Goal: Task Accomplishment & Management: Manage account settings

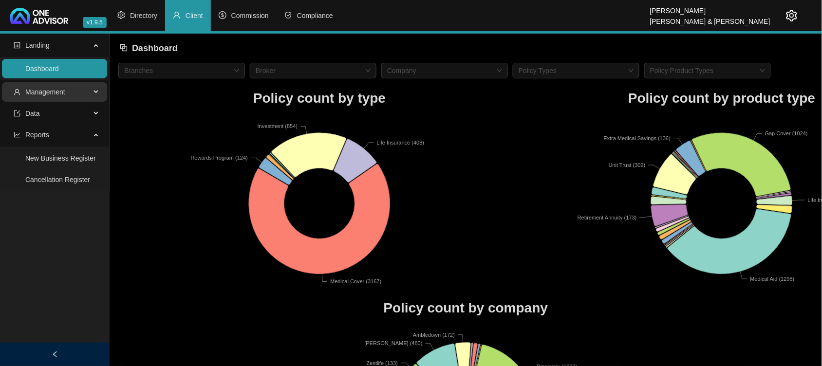
click at [54, 93] on span "Management" at bounding box center [45, 92] width 40 height 8
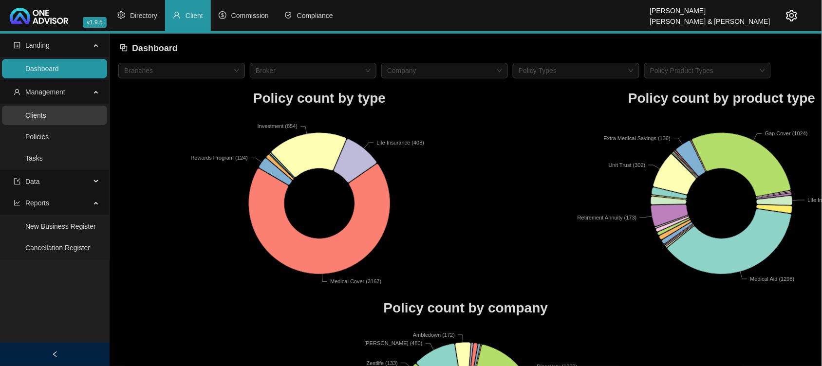
click at [46, 119] on link "Clients" at bounding box center [35, 116] width 21 height 8
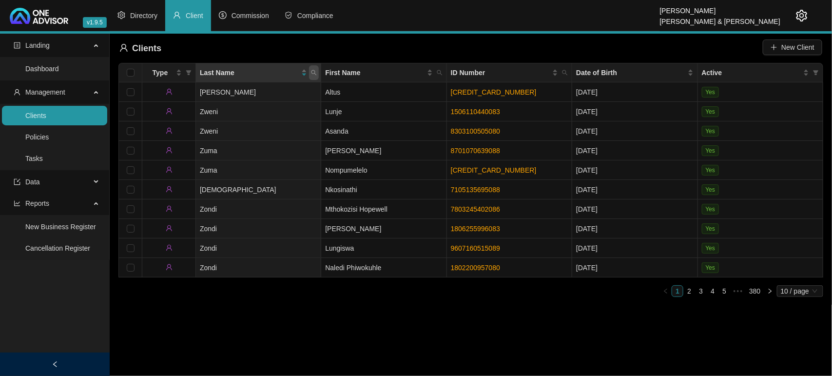
click at [311, 73] on icon "search" at bounding box center [314, 73] width 6 height 6
type input "[PERSON_NAME]"
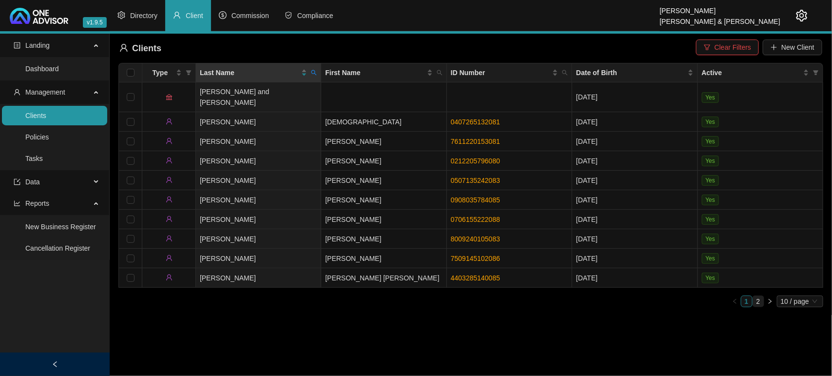
click at [759, 296] on link "2" at bounding box center [758, 301] width 11 height 11
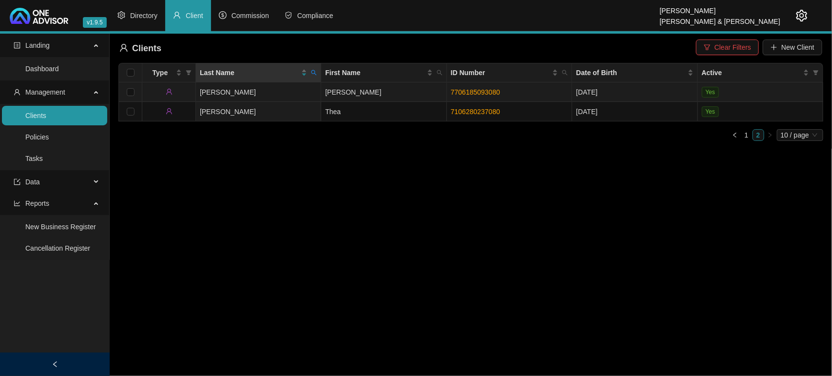
click at [307, 96] on td "[PERSON_NAME]" at bounding box center [258, 91] width 125 height 19
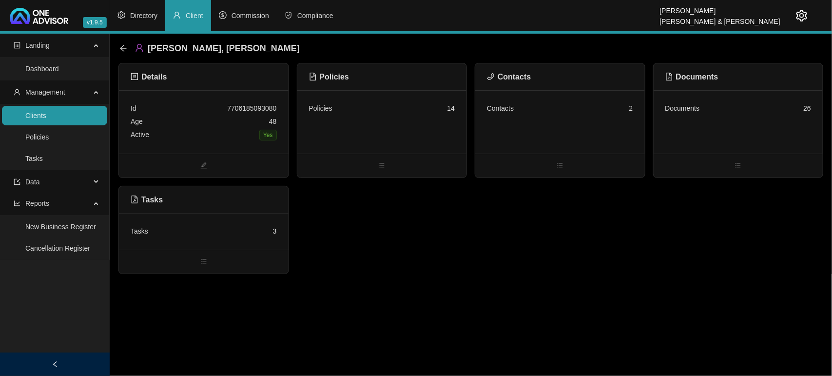
click at [219, 123] on div "Age [DEMOGRAPHIC_DATA]" at bounding box center [204, 121] width 146 height 13
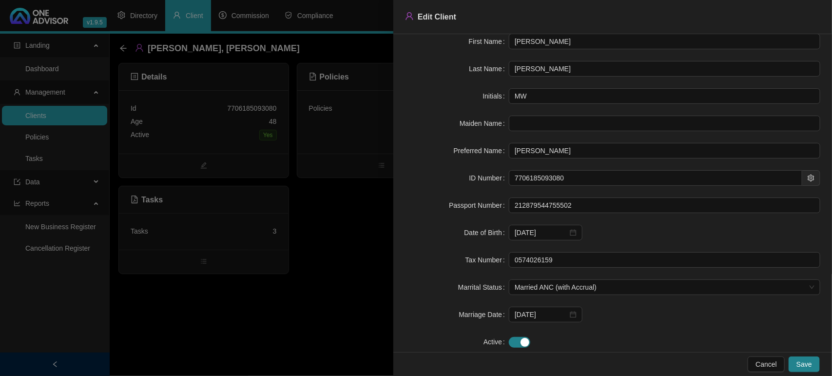
scroll to position [62, 0]
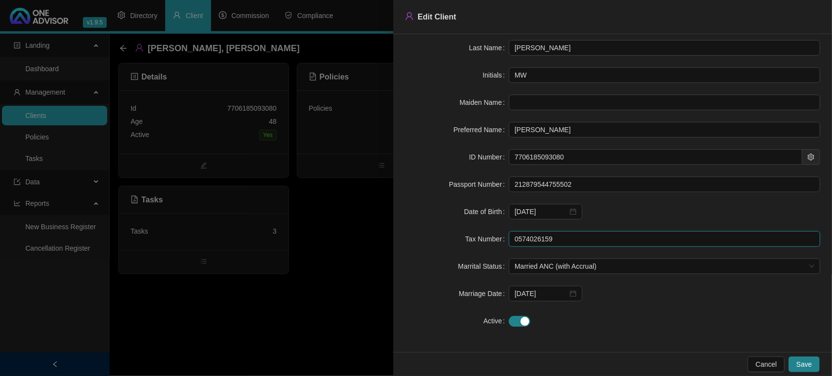
drag, startPoint x: 564, startPoint y: 241, endPoint x: 435, endPoint y: 237, distance: 129.7
click at [435, 237] on div "Tax Number 0574026159" at bounding box center [612, 239] width 415 height 16
click at [252, 324] on div at bounding box center [416, 188] width 832 height 376
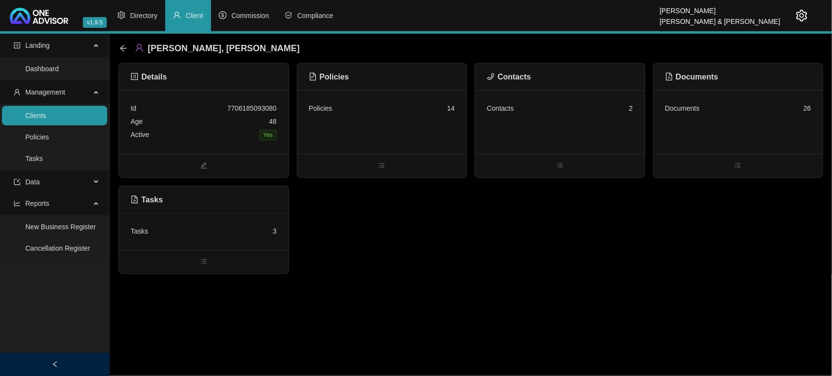
click at [573, 136] on div "Contacts 2" at bounding box center [560, 121] width 170 height 63
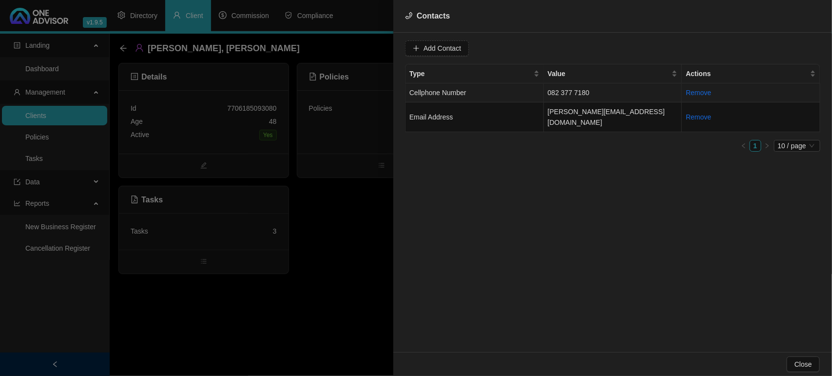
click at [483, 89] on td "Cellphone Number" at bounding box center [474, 92] width 138 height 19
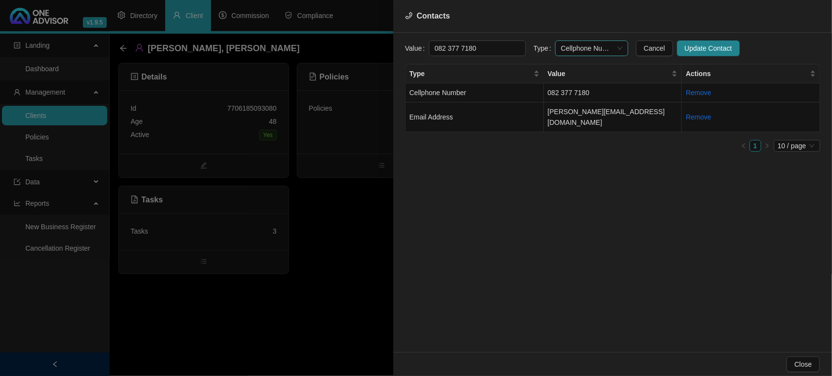
click at [571, 45] on span "Cellphone Number" at bounding box center [591, 48] width 61 height 15
click at [580, 98] on div "Primary Cellphone Number" at bounding box center [581, 99] width 57 height 11
drag, startPoint x: 460, startPoint y: 49, endPoint x: 471, endPoint y: 57, distance: 13.5
click at [460, 49] on input "082 377 7180" at bounding box center [477, 48] width 97 height 16
drag, startPoint x: 483, startPoint y: 49, endPoint x: 446, endPoint y: 55, distance: 37.4
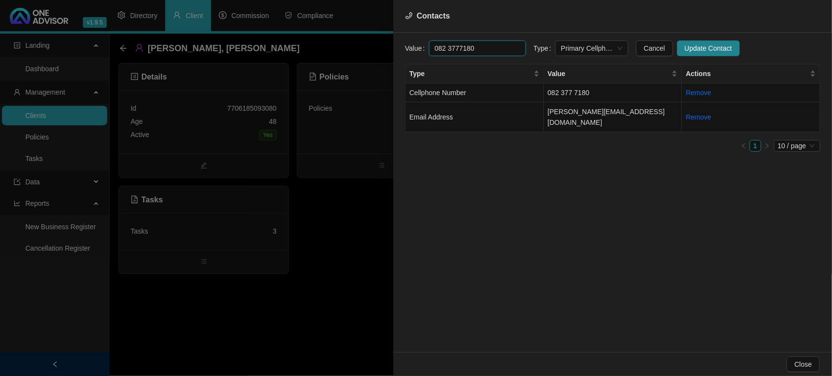
click at [446, 55] on input "082 3777180" at bounding box center [477, 48] width 97 height 16
type input "082 3777180"
click at [685, 45] on span "Update Contact" at bounding box center [708, 48] width 47 height 11
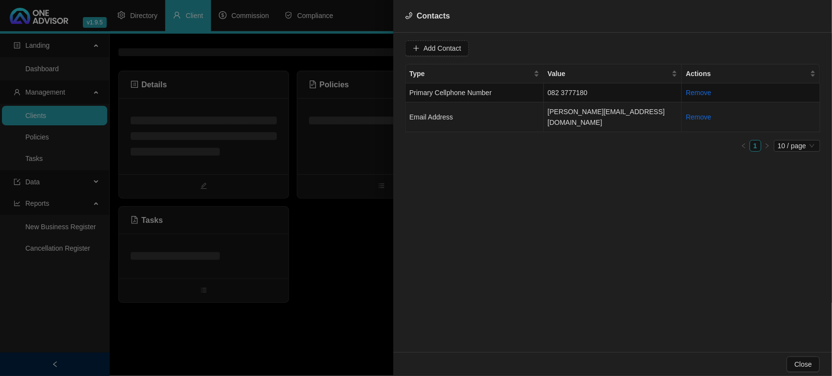
click at [461, 117] on td "Email Address" at bounding box center [474, 117] width 138 height 30
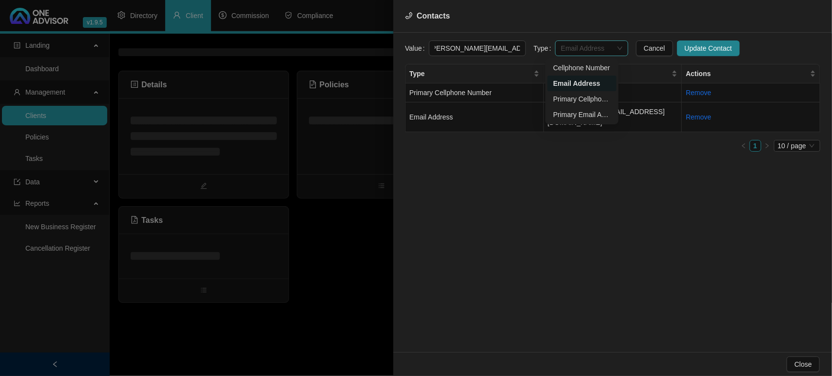
drag, startPoint x: 571, startPoint y: 45, endPoint x: 566, endPoint y: 50, distance: 6.6
click at [571, 46] on span "Email Address" at bounding box center [591, 48] width 61 height 15
click at [569, 110] on div "Primary Email Address" at bounding box center [581, 114] width 57 height 11
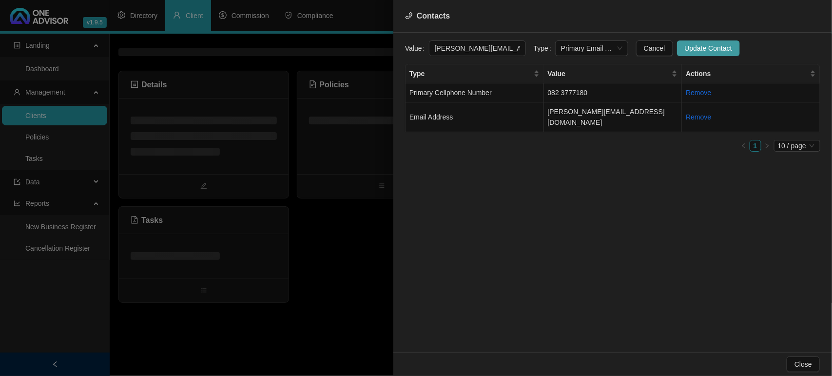
click at [692, 52] on span "Update Contact" at bounding box center [708, 48] width 47 height 11
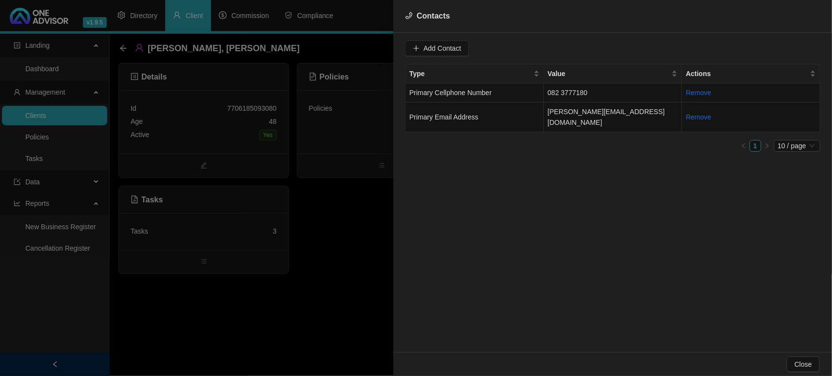
click at [272, 312] on div at bounding box center [416, 188] width 832 height 376
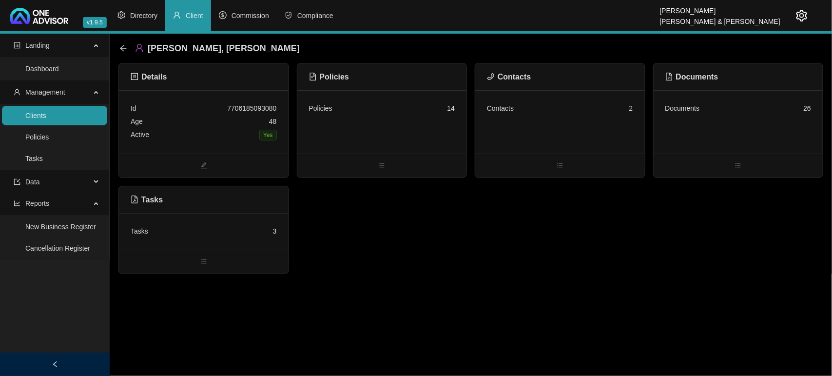
click at [225, 232] on div "Tasks 3" at bounding box center [204, 231] width 146 height 13
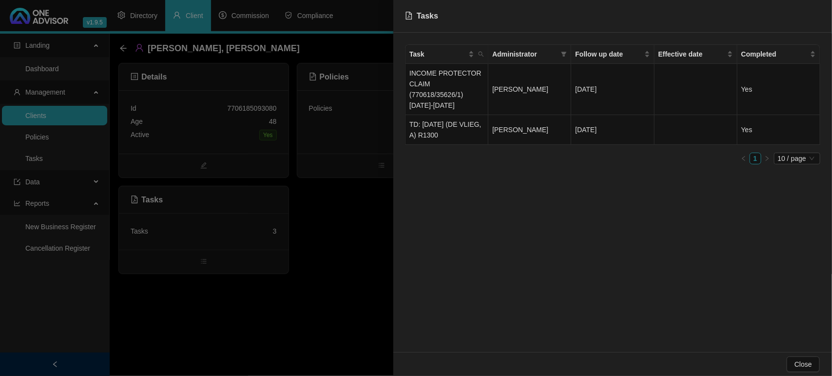
click at [117, 47] on div at bounding box center [416, 188] width 832 height 376
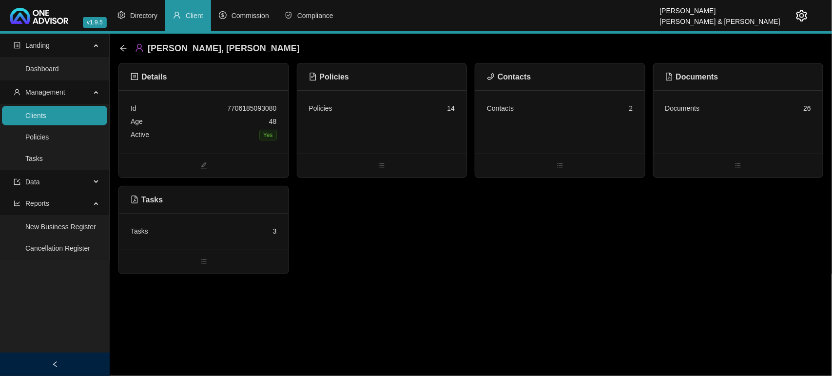
click at [123, 54] on div "[PERSON_NAME], [PERSON_NAME]" at bounding box center [212, 48] width 186 height 18
click at [123, 47] on icon "arrow-left" at bounding box center [123, 48] width 8 height 8
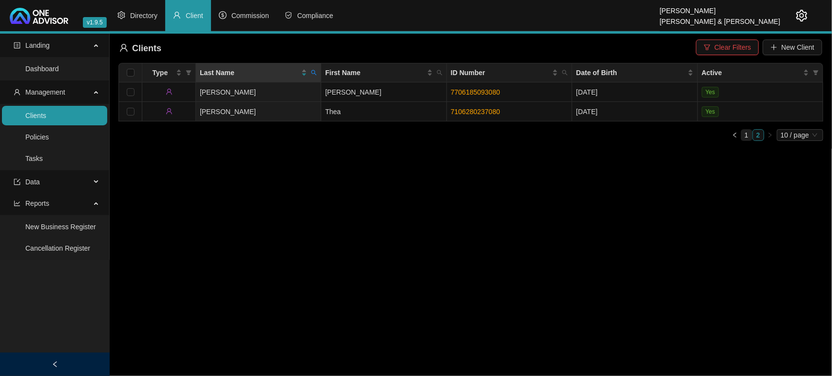
click at [745, 137] on link "1" at bounding box center [746, 135] width 11 height 11
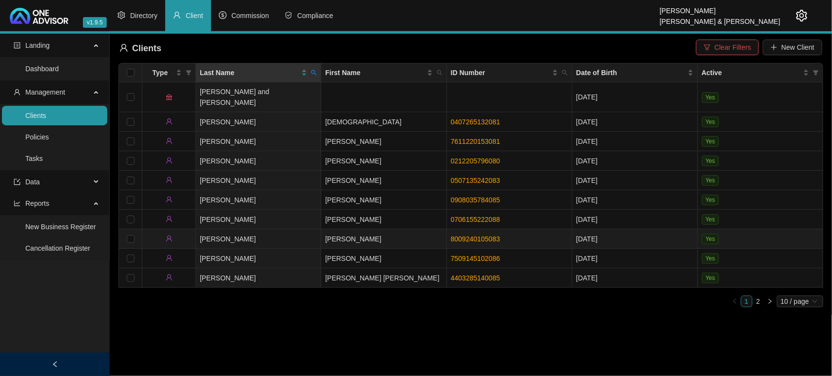
click at [281, 229] on td "[PERSON_NAME]" at bounding box center [258, 238] width 125 height 19
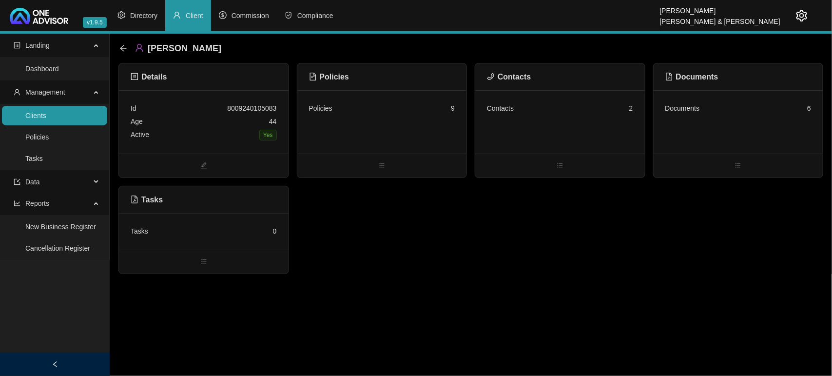
click at [218, 142] on div "Id 8009240105083 Age [DEMOGRAPHIC_DATA] Active Yes" at bounding box center [204, 121] width 170 height 63
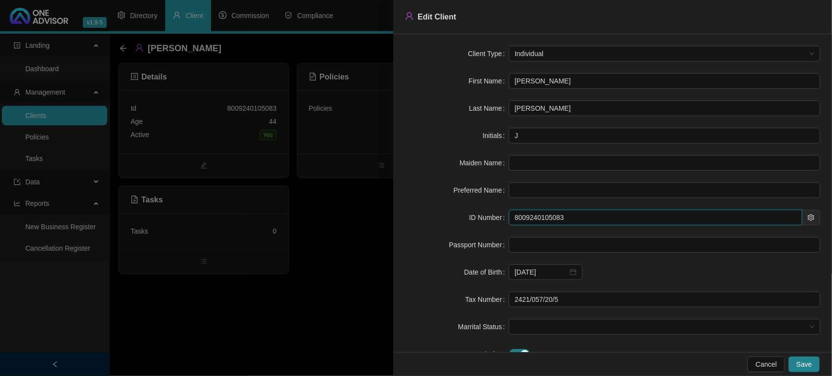
drag, startPoint x: 573, startPoint y: 217, endPoint x: 508, endPoint y: 218, distance: 65.3
click at [509, 218] on input "8009240105083" at bounding box center [655, 218] width 293 height 16
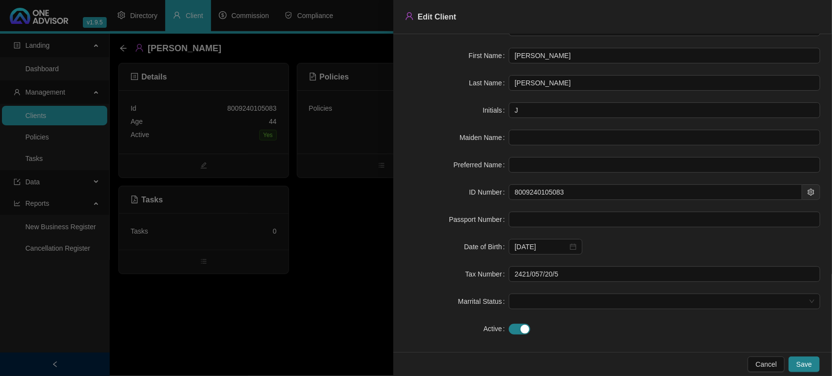
scroll to position [35, 0]
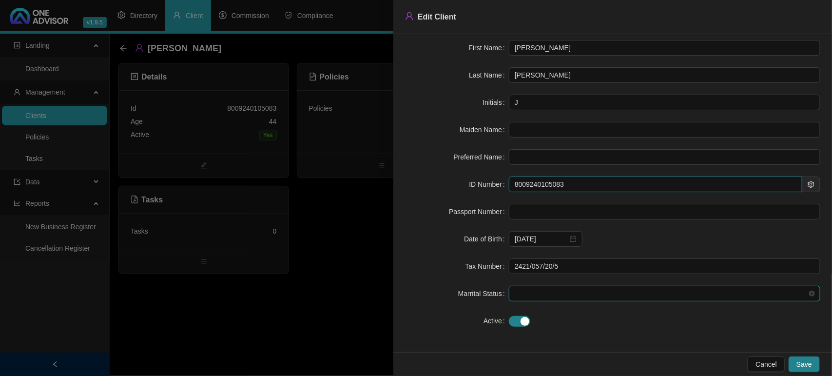
click at [535, 290] on span at bounding box center [665, 293] width 300 height 15
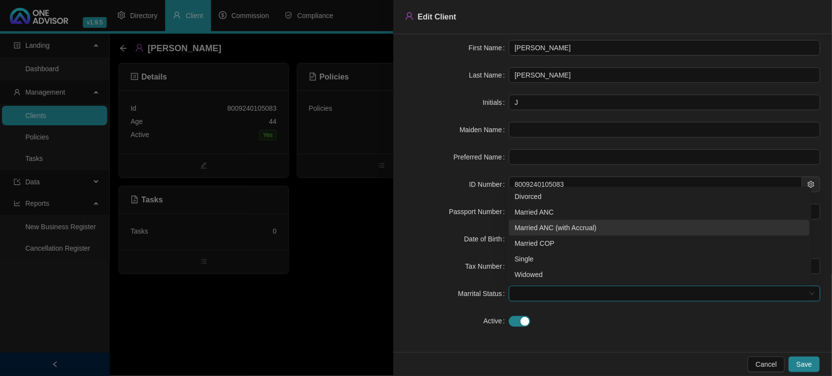
click at [535, 230] on div "Married ANC (with Accrual)" at bounding box center [659, 227] width 289 height 11
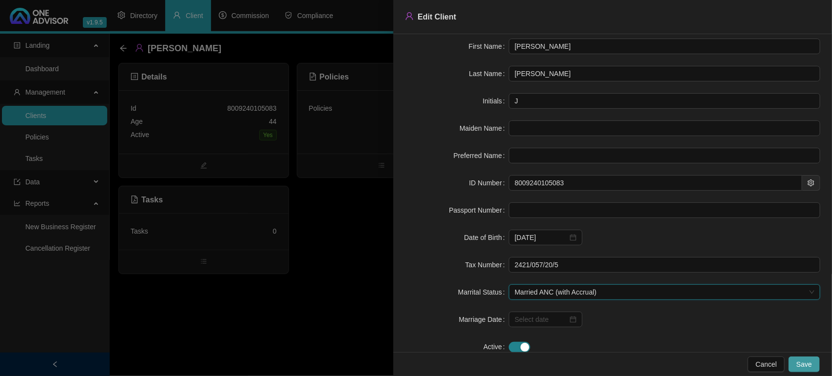
click at [798, 357] on button "Save" at bounding box center [803, 364] width 31 height 16
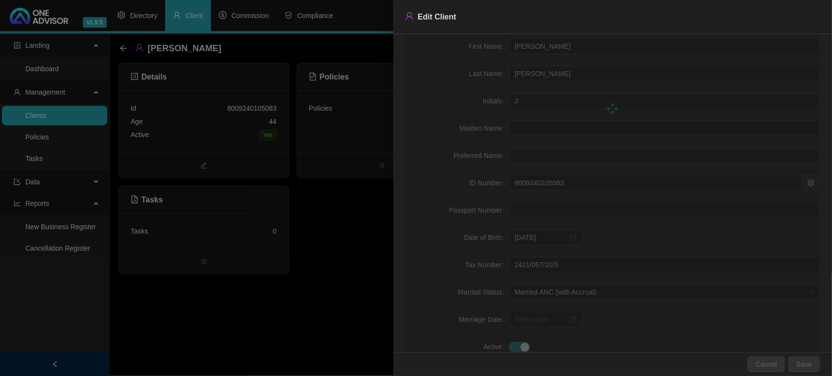
scroll to position [0, 0]
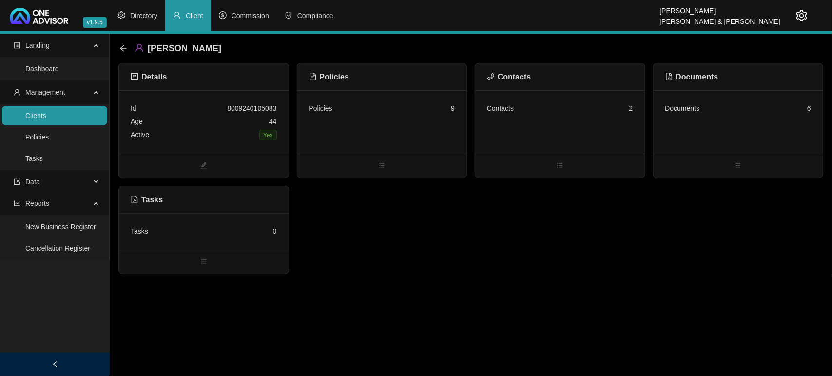
click at [524, 137] on div "Contacts 2" at bounding box center [560, 121] width 170 height 63
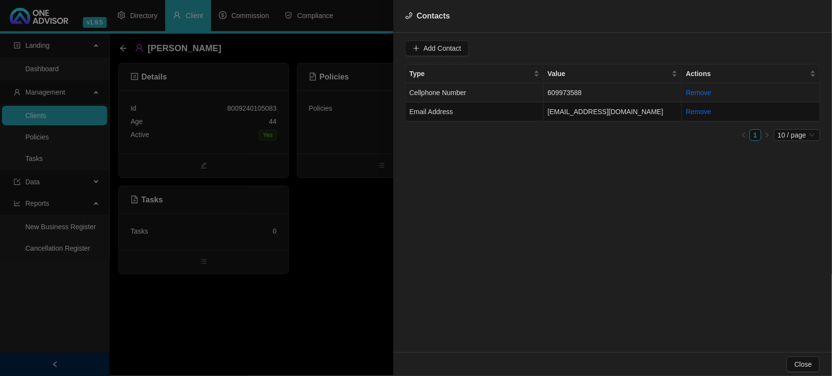
click at [521, 89] on td "Cellphone Number" at bounding box center [474, 92] width 138 height 19
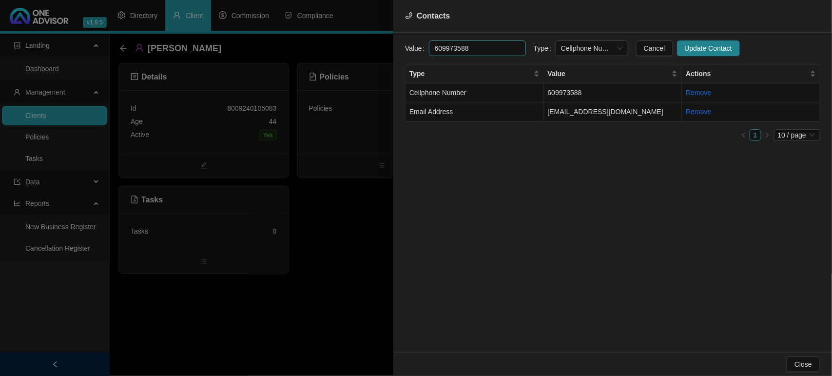
click at [432, 43] on input "609973588" at bounding box center [477, 48] width 97 height 16
click at [434, 52] on input "609973588" at bounding box center [477, 48] width 97 height 16
click at [608, 48] on span "Cellphone Number" at bounding box center [591, 48] width 61 height 15
type input "060 9973588"
click at [589, 95] on div "Primary Cellphone Number" at bounding box center [581, 99] width 57 height 11
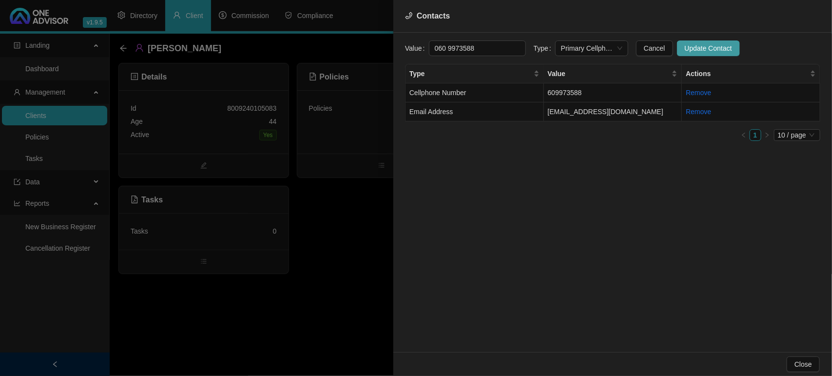
click at [685, 44] on span "Update Contact" at bounding box center [708, 48] width 47 height 11
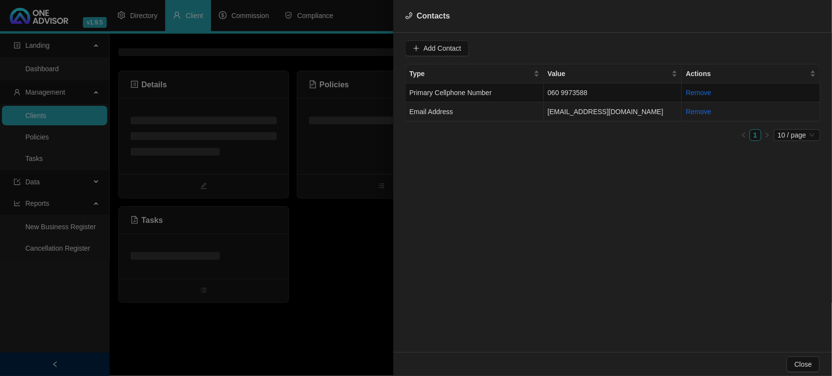
click at [510, 107] on td "Email Address" at bounding box center [474, 111] width 138 height 19
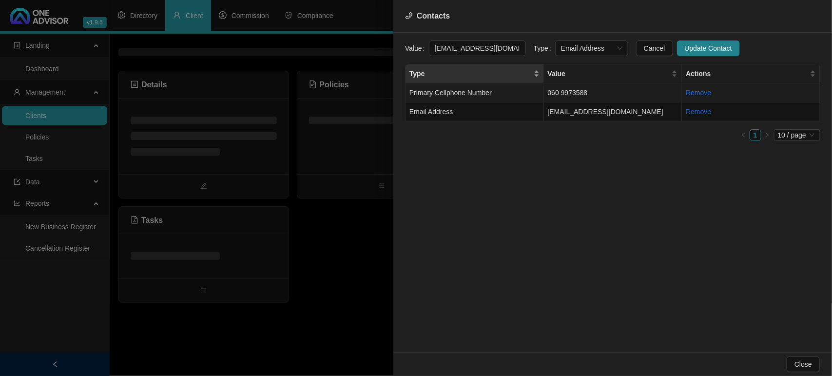
scroll to position [0, 8]
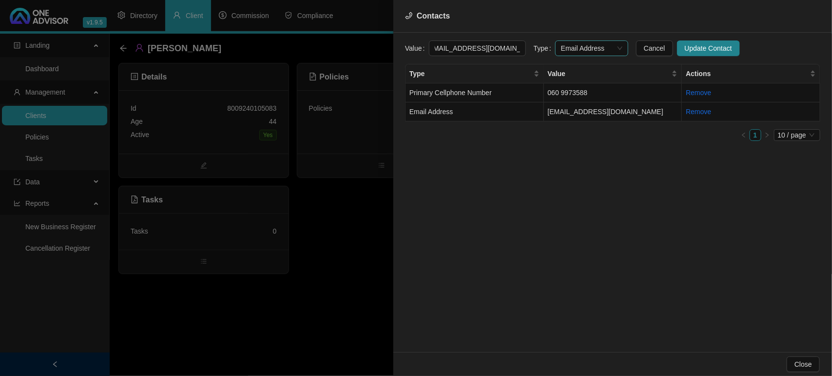
click at [594, 50] on span "Email Address" at bounding box center [591, 48] width 61 height 15
click at [582, 115] on div "Primary Email Address" at bounding box center [581, 114] width 57 height 11
click at [685, 46] on span "Update Contact" at bounding box center [708, 48] width 47 height 11
click at [349, 270] on div at bounding box center [416, 188] width 832 height 376
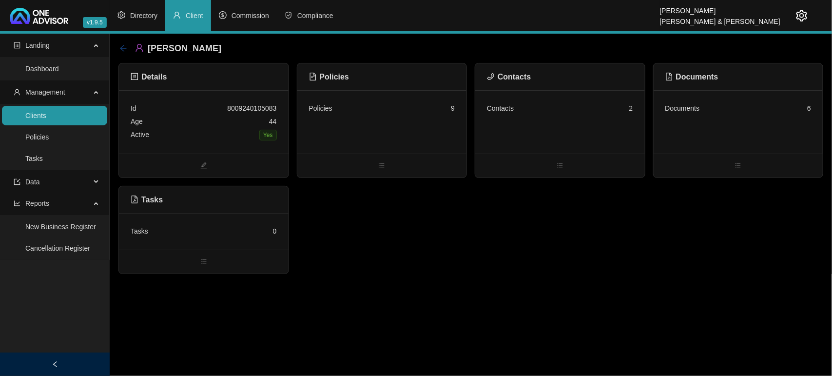
click at [125, 44] on icon "arrow-left" at bounding box center [123, 48] width 8 height 8
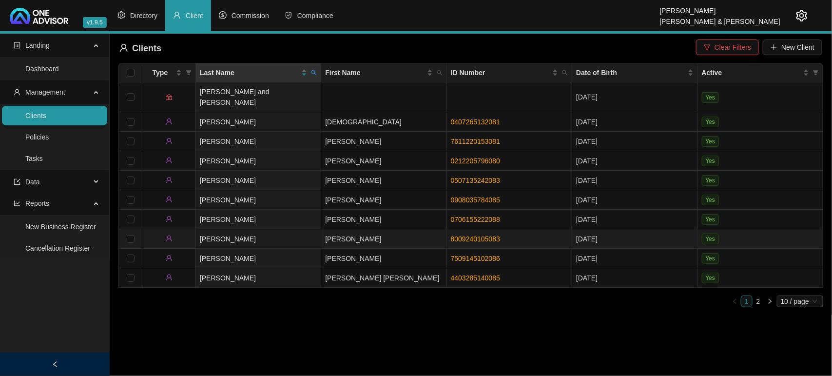
click at [344, 229] on td "[PERSON_NAME]" at bounding box center [383, 238] width 125 height 19
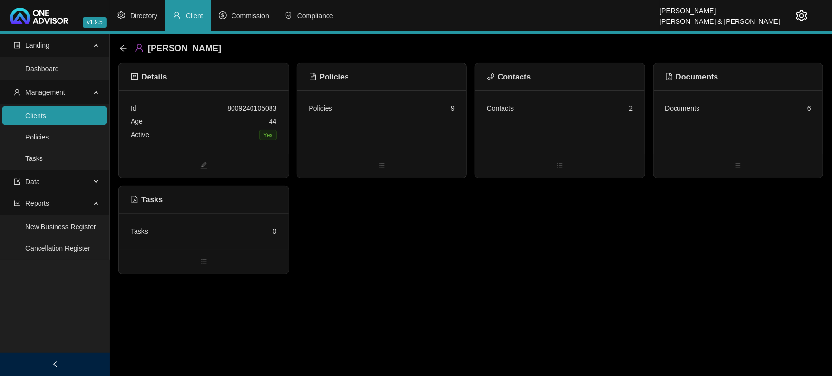
click at [604, 128] on div "Contacts 2" at bounding box center [560, 121] width 170 height 63
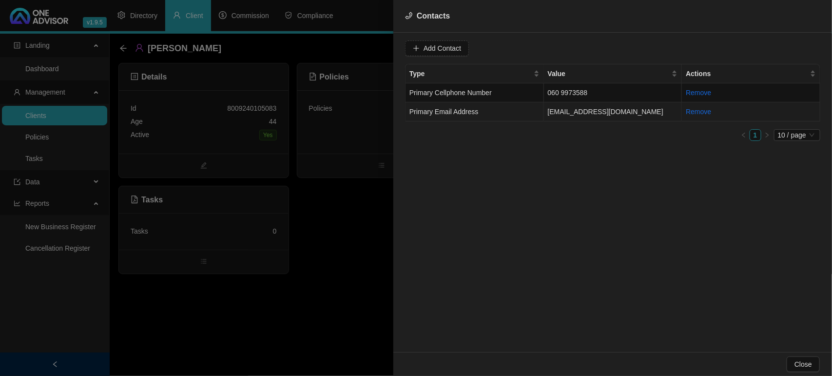
click at [595, 110] on td "[EMAIL_ADDRESS][DOMAIN_NAME]" at bounding box center [613, 111] width 138 height 19
drag, startPoint x: 513, startPoint y: 50, endPoint x: 249, endPoint y: 51, distance: 263.1
click at [249, 51] on div "Contacts Value [EMAIL_ADDRESS][DOMAIN_NAME] Type Primary Email Address Cancel U…" at bounding box center [416, 188] width 832 height 376
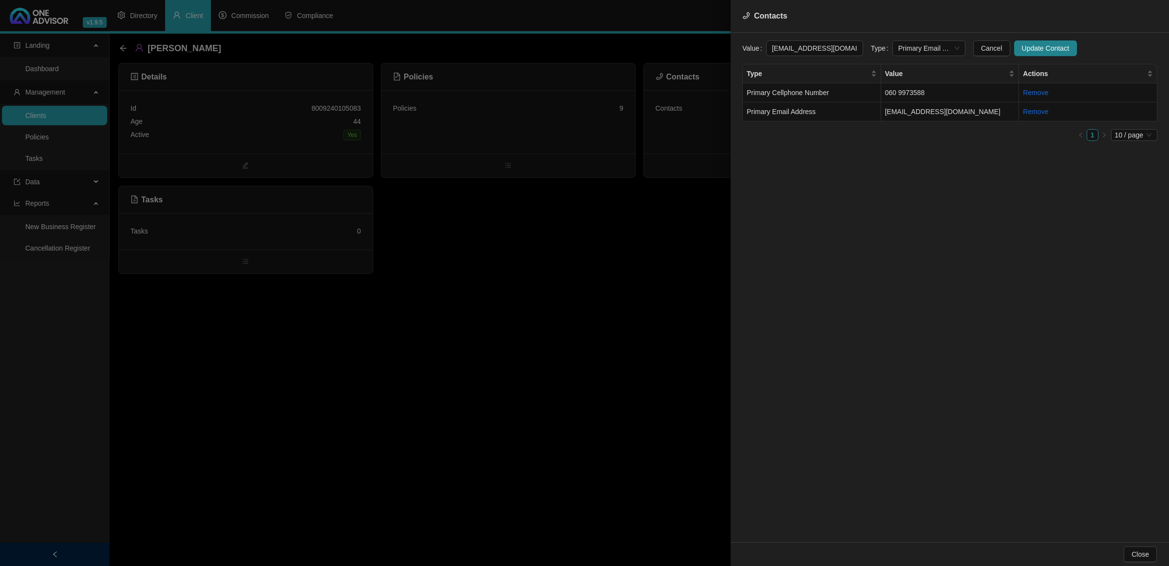
click at [496, 335] on div at bounding box center [584, 283] width 1169 height 566
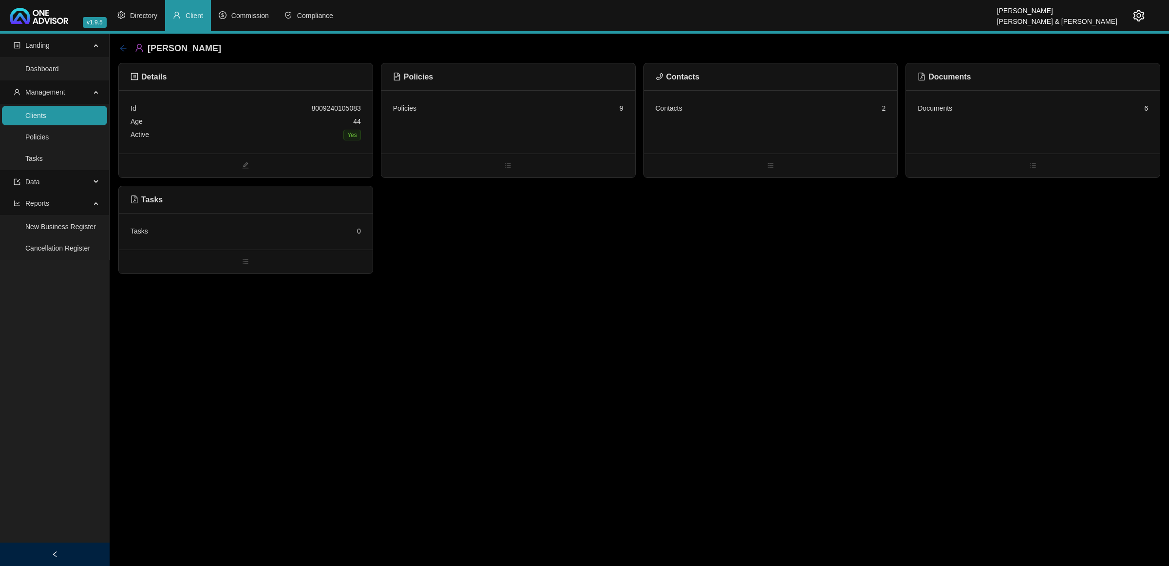
click at [123, 50] on icon "arrow-left" at bounding box center [123, 48] width 8 height 8
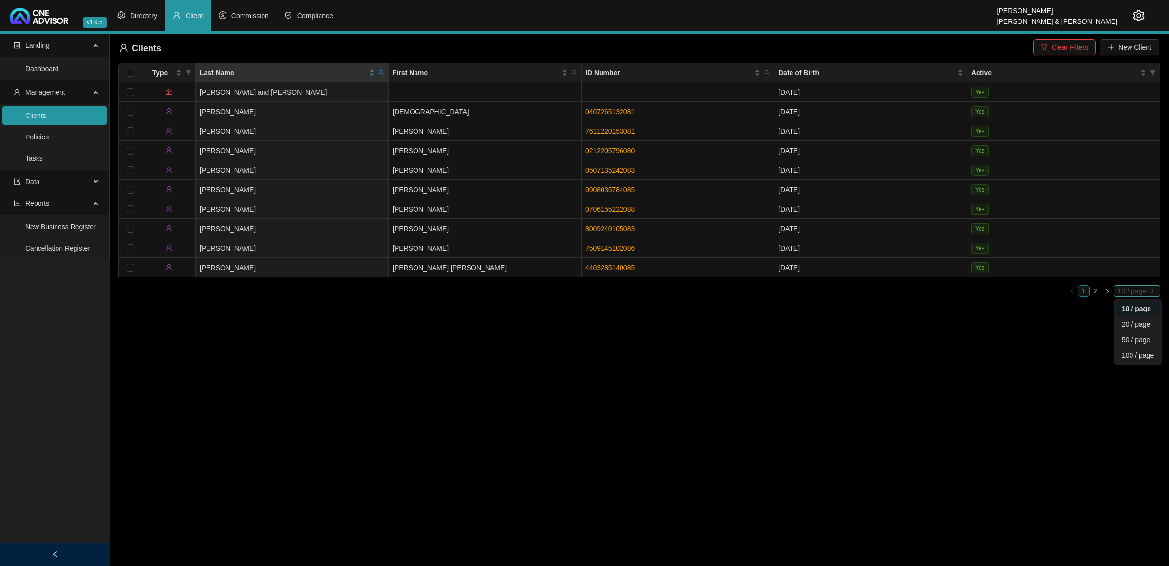
click at [822, 290] on span "10 / page" at bounding box center [1137, 291] width 38 height 11
click at [822, 324] on div "20 / page" at bounding box center [1138, 324] width 32 height 11
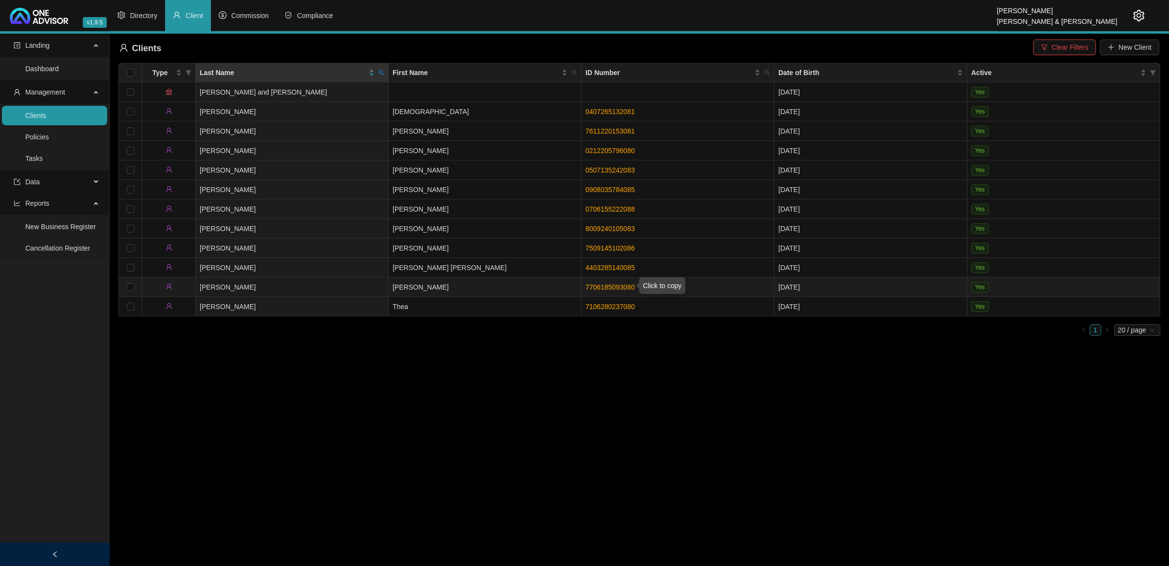
click at [606, 286] on link "7706185093080" at bounding box center [610, 287] width 49 height 8
click at [595, 225] on link "8009240105083" at bounding box center [610, 229] width 49 height 8
click at [49, 141] on link "Policies" at bounding box center [36, 137] width 23 height 8
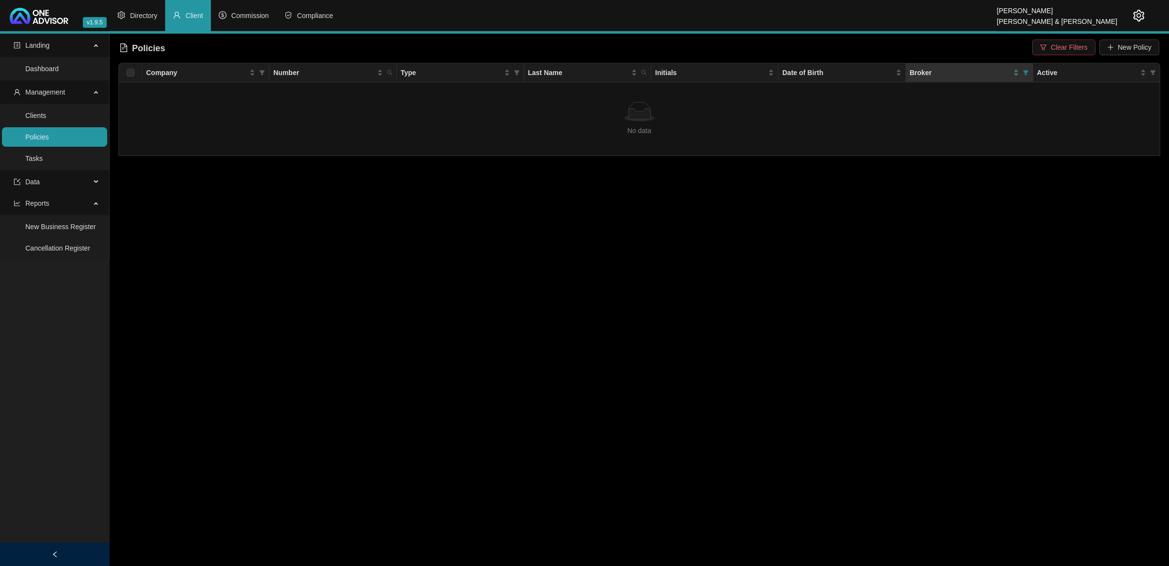
click at [822, 50] on span "Clear Filters" at bounding box center [1069, 47] width 37 height 11
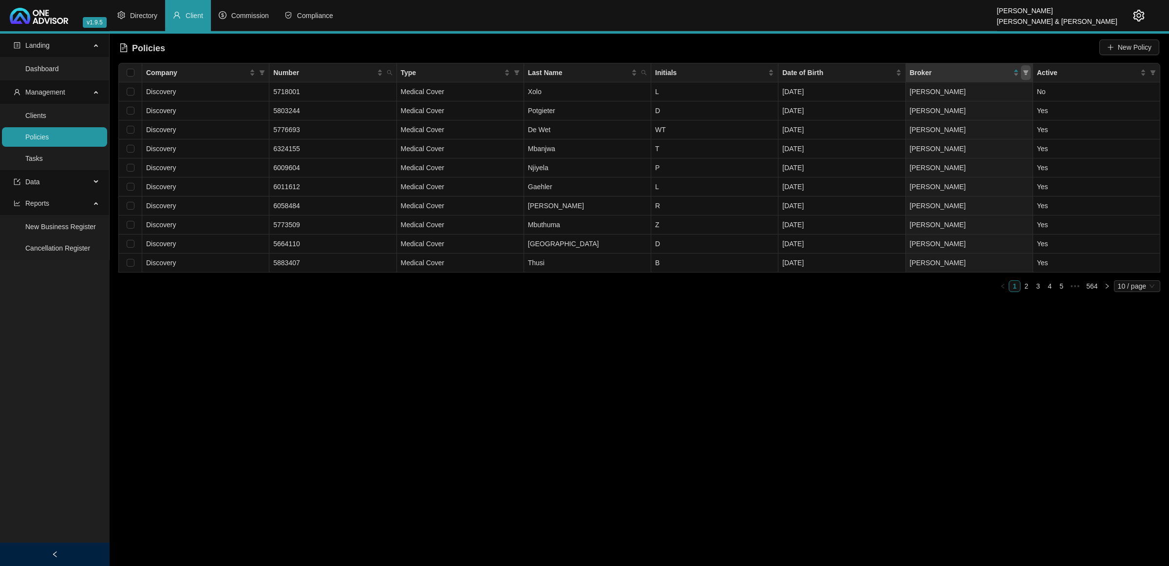
click at [822, 76] on span at bounding box center [1026, 72] width 10 height 15
click at [822, 169] on span "[PERSON_NAME]" at bounding box center [928, 170] width 60 height 8
checkbox input "true"
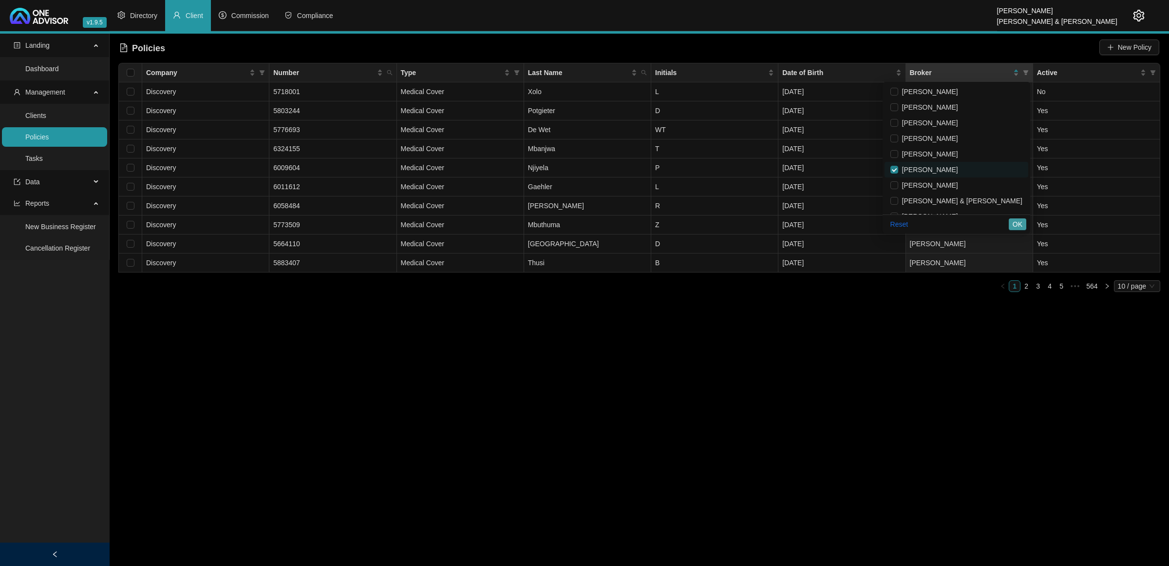
click at [822, 225] on span "OK" at bounding box center [1018, 224] width 10 height 11
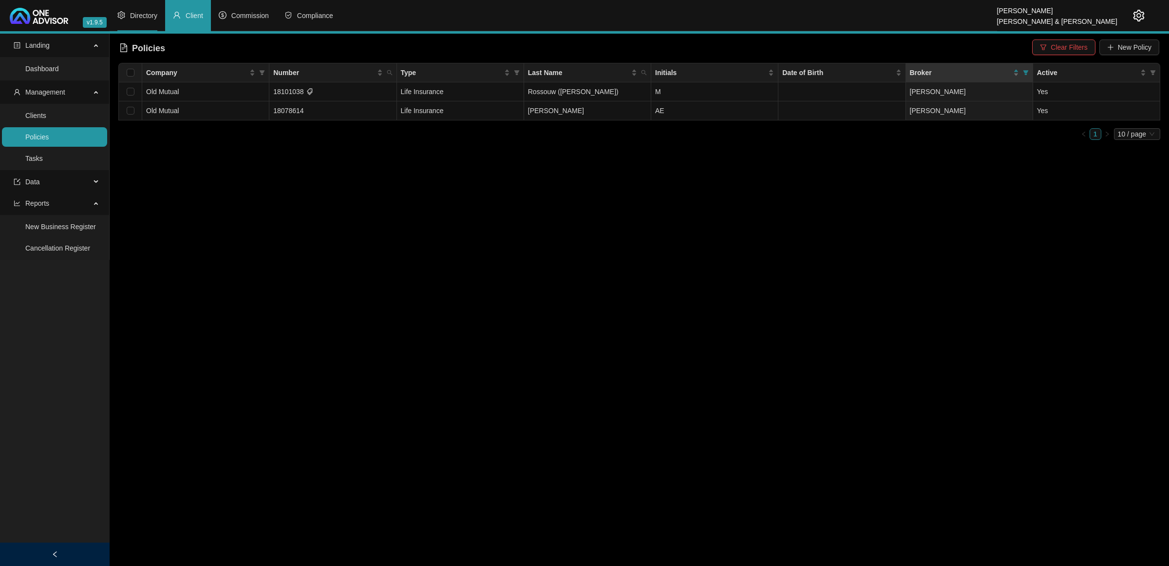
click at [145, 15] on span "Directory" at bounding box center [143, 16] width 27 height 8
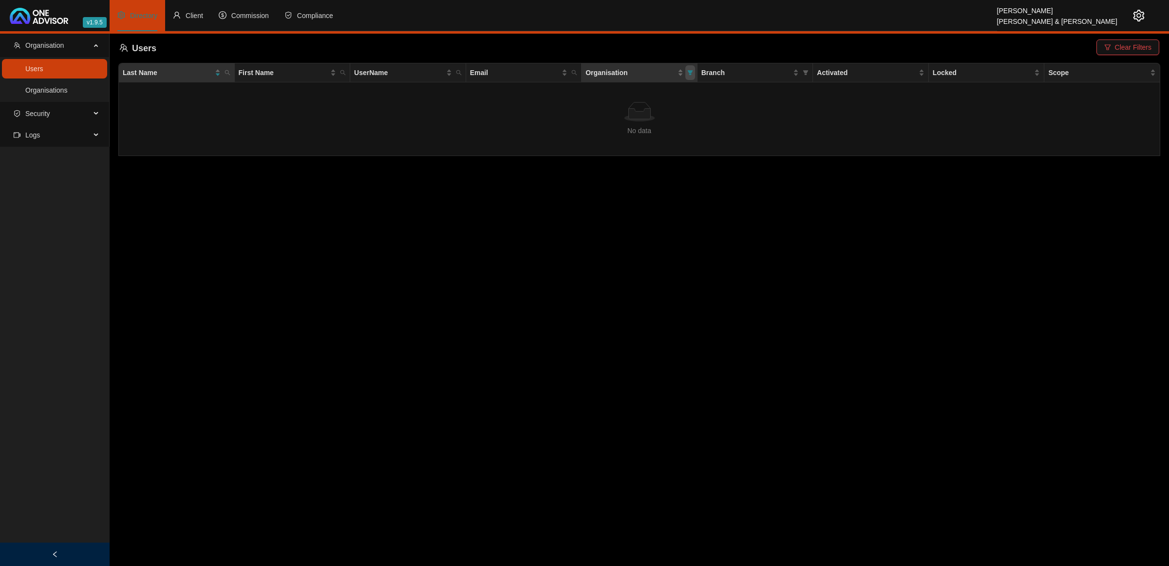
click at [689, 70] on icon "filter" at bounding box center [690, 73] width 6 height 6
drag, startPoint x: 658, startPoint y: 91, endPoint x: 670, endPoint y: 103, distance: 17.2
click at [657, 91] on span "[PERSON_NAME] & [PERSON_NAME]" at bounding box center [625, 92] width 124 height 8
checkbox input "true"
click at [687, 115] on button "OK" at bounding box center [683, 111] width 18 height 12
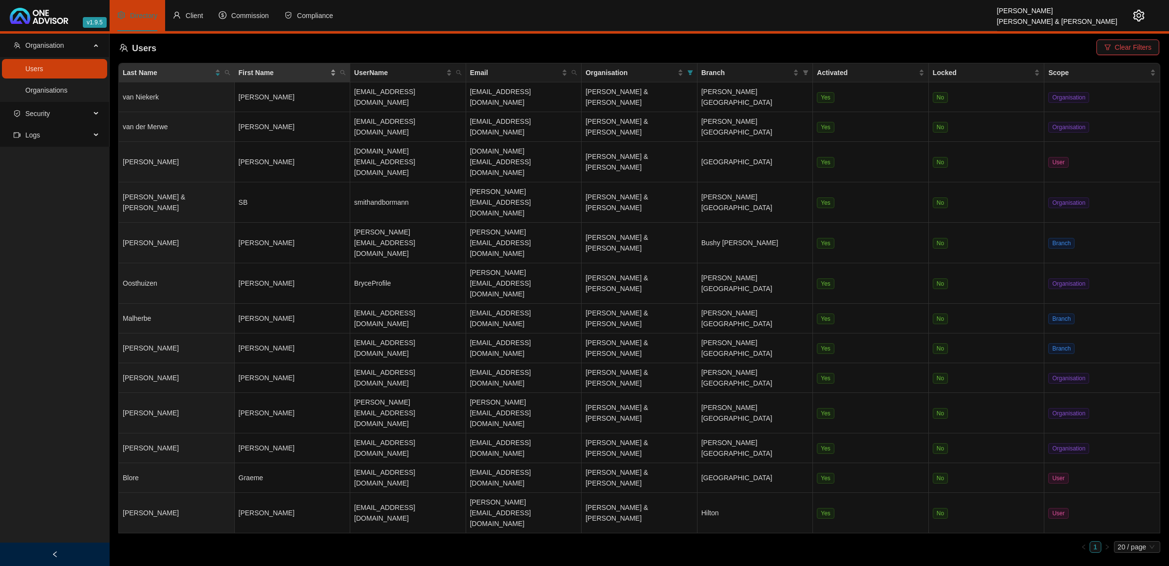
click at [335, 67] on div "First Name" at bounding box center [288, 72] width 98 height 11
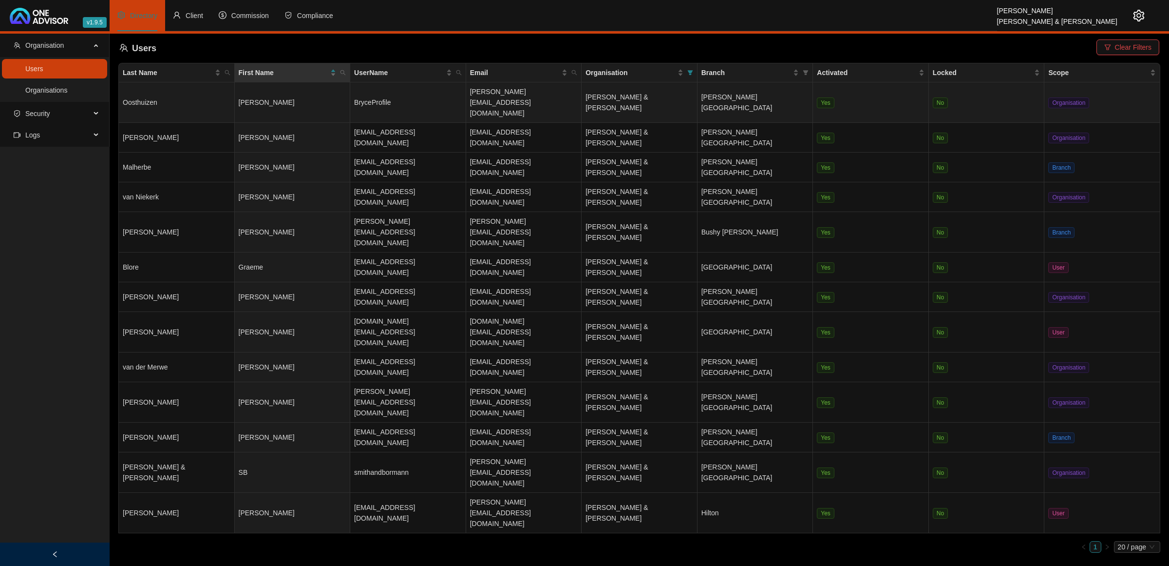
click at [304, 94] on td "[PERSON_NAME]" at bounding box center [293, 102] width 116 height 40
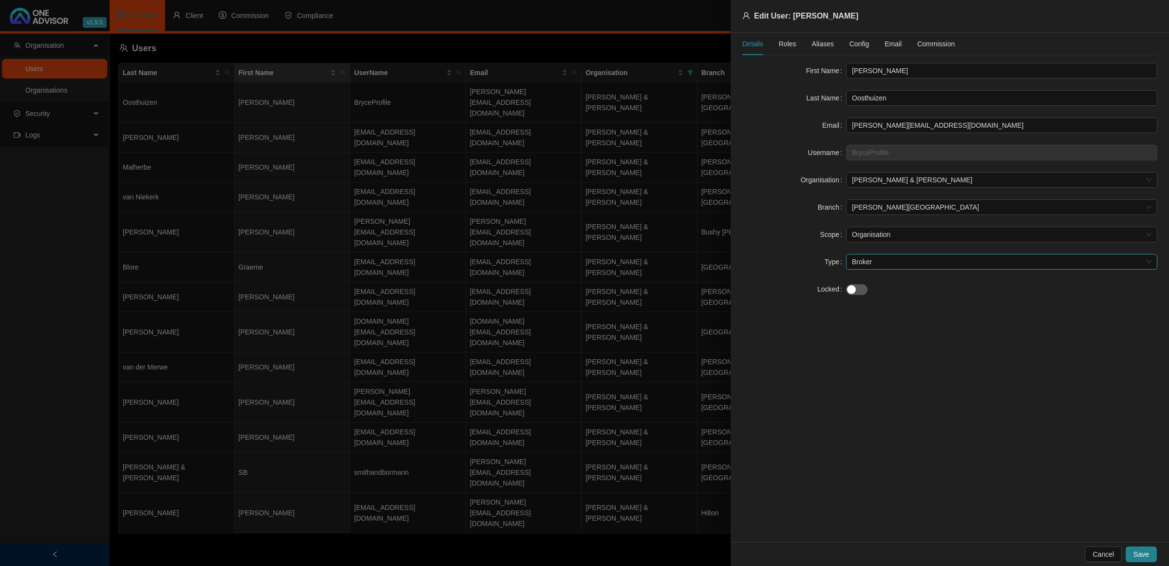
click at [822, 259] on span "Broker" at bounding box center [1002, 261] width 300 height 15
click at [822, 300] on div "Admin" at bounding box center [1002, 297] width 296 height 11
click at [822, 366] on span "Save" at bounding box center [1142, 554] width 16 height 11
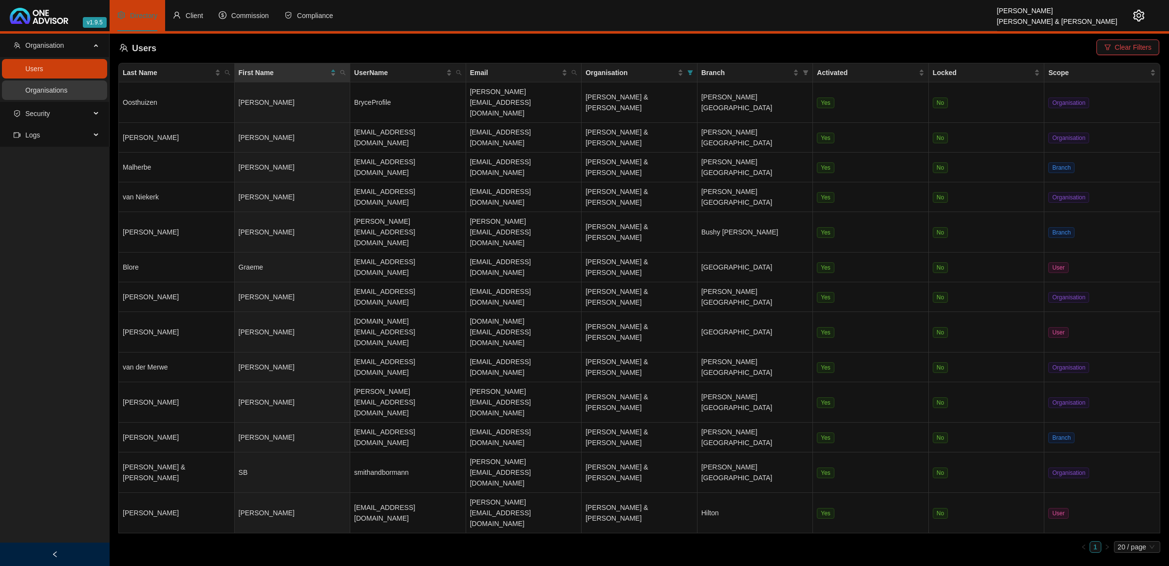
click at [66, 93] on link "Organisations" at bounding box center [46, 90] width 42 height 8
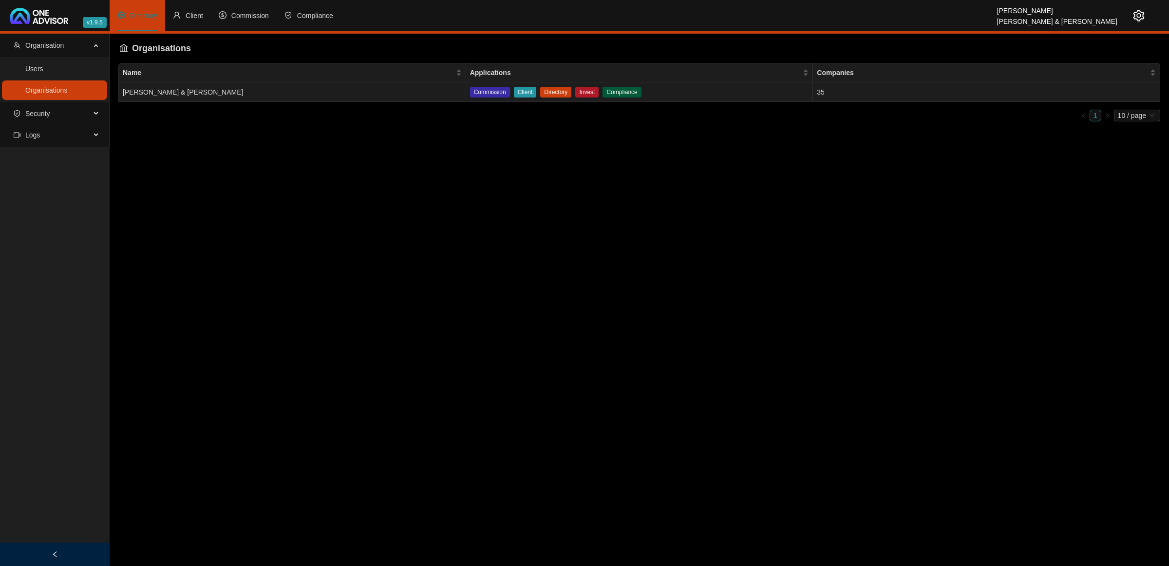
click at [171, 91] on td "[PERSON_NAME] & [PERSON_NAME]" at bounding box center [292, 91] width 347 height 19
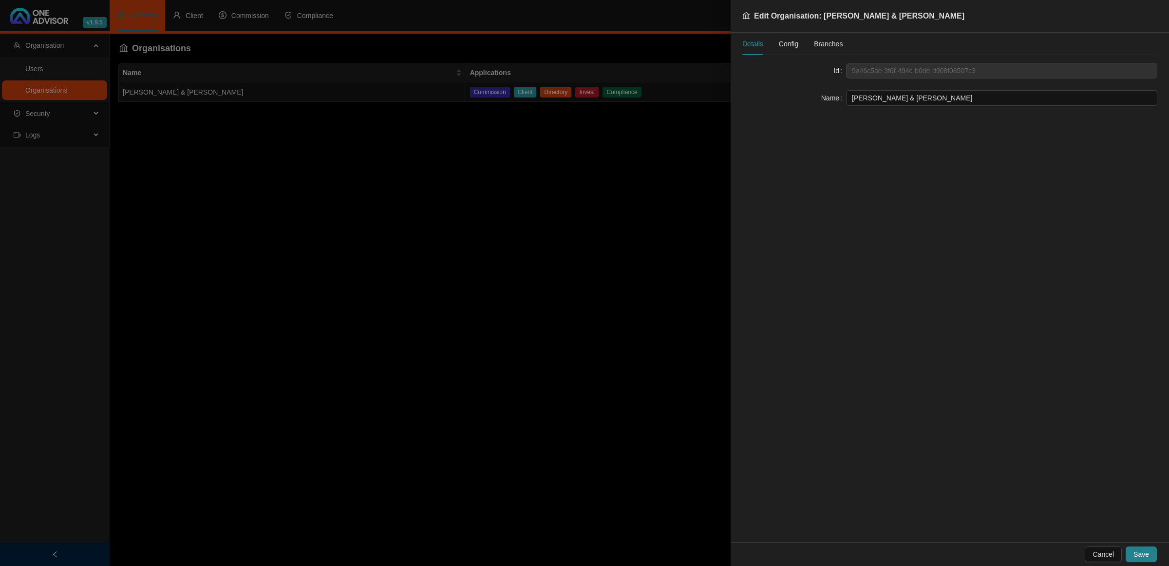
click at [55, 91] on div at bounding box center [584, 283] width 1169 height 566
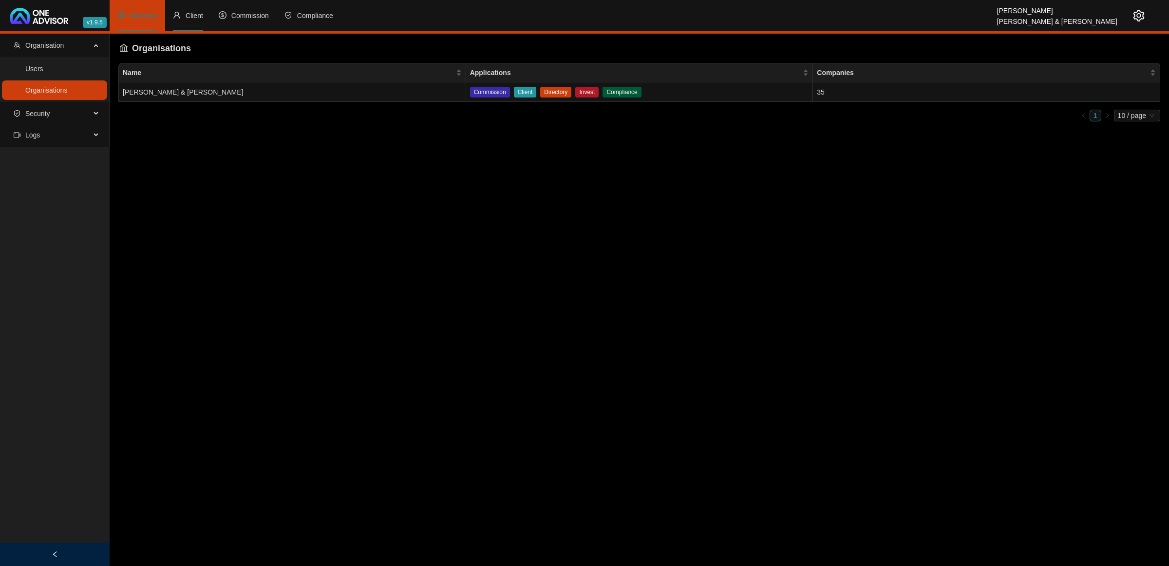
click at [195, 15] on span "Client" at bounding box center [195, 16] width 18 height 8
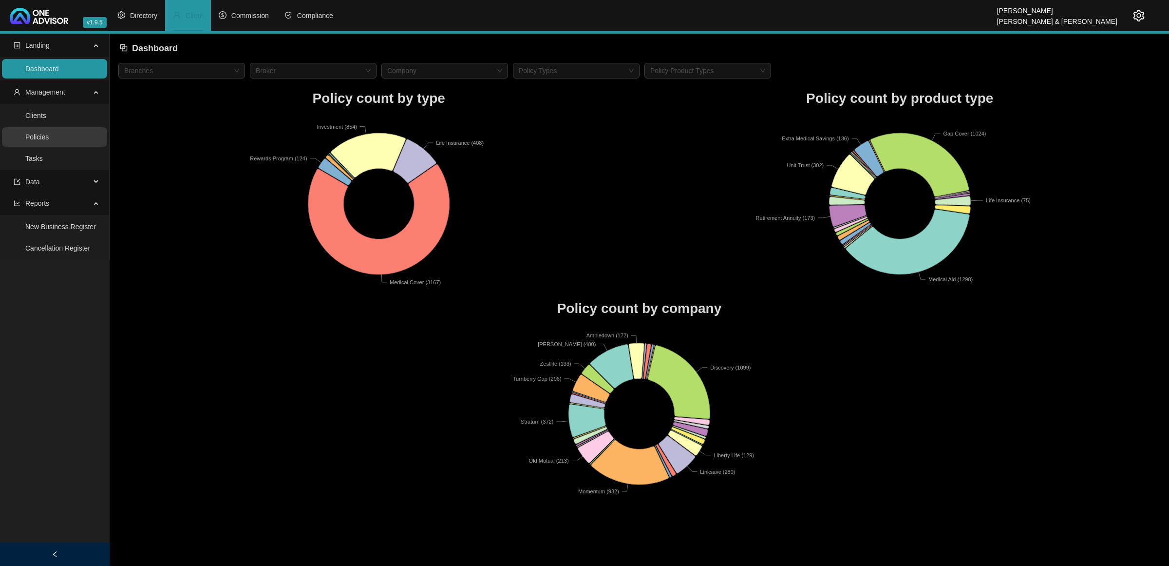
click at [49, 133] on link "Policies" at bounding box center [36, 137] width 23 height 8
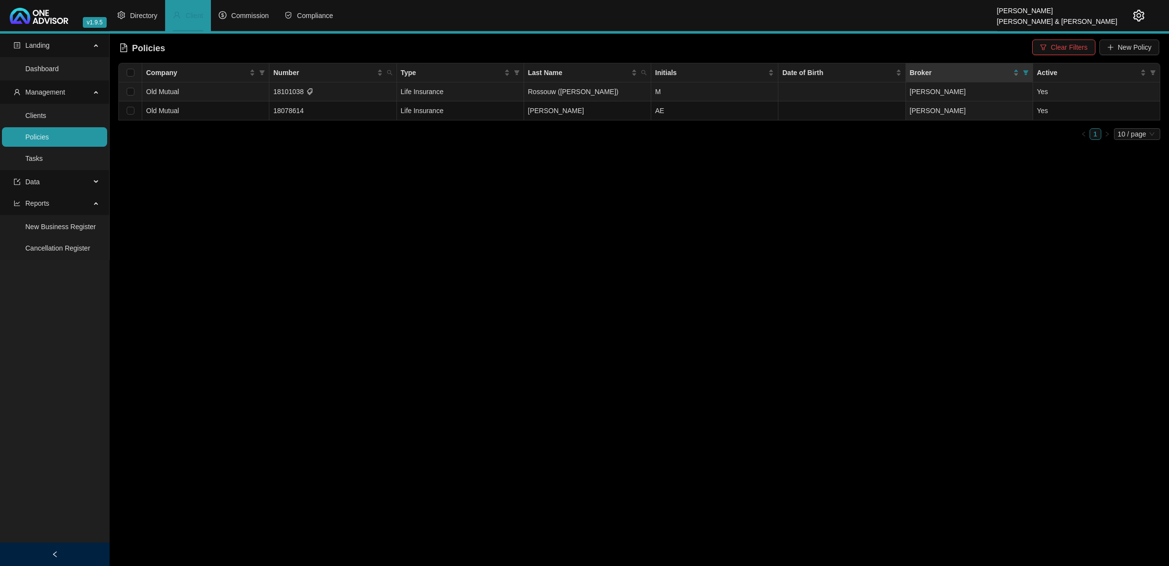
click at [753, 93] on td "M" at bounding box center [714, 91] width 127 height 19
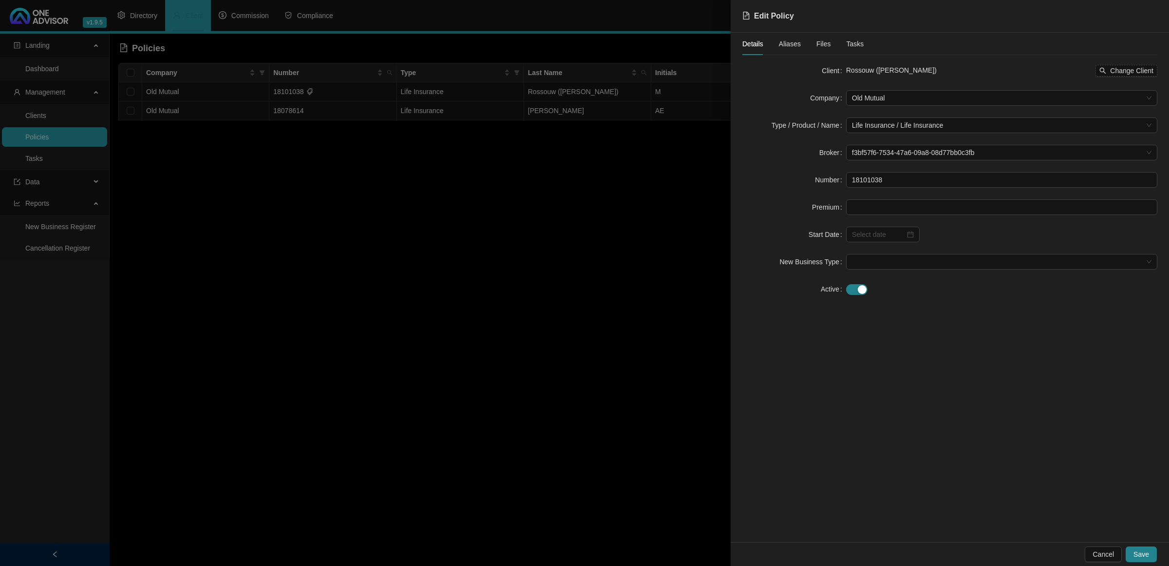
click at [819, 40] on span "Files" at bounding box center [824, 43] width 15 height 7
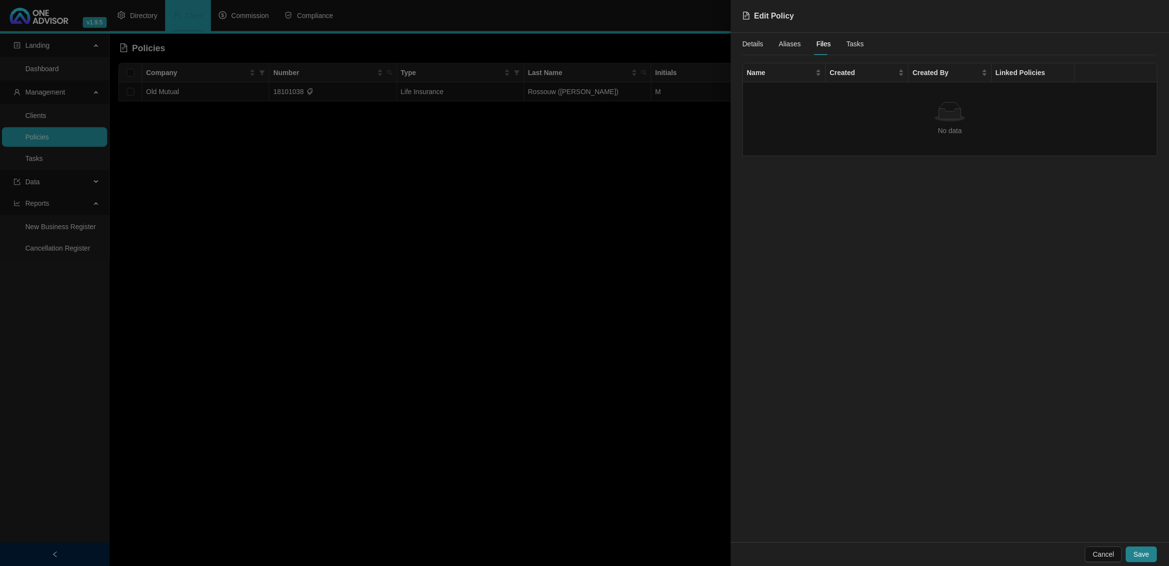
click at [822, 40] on span "Tasks" at bounding box center [856, 43] width 18 height 7
click at [791, 43] on span "Aliases" at bounding box center [790, 43] width 22 height 7
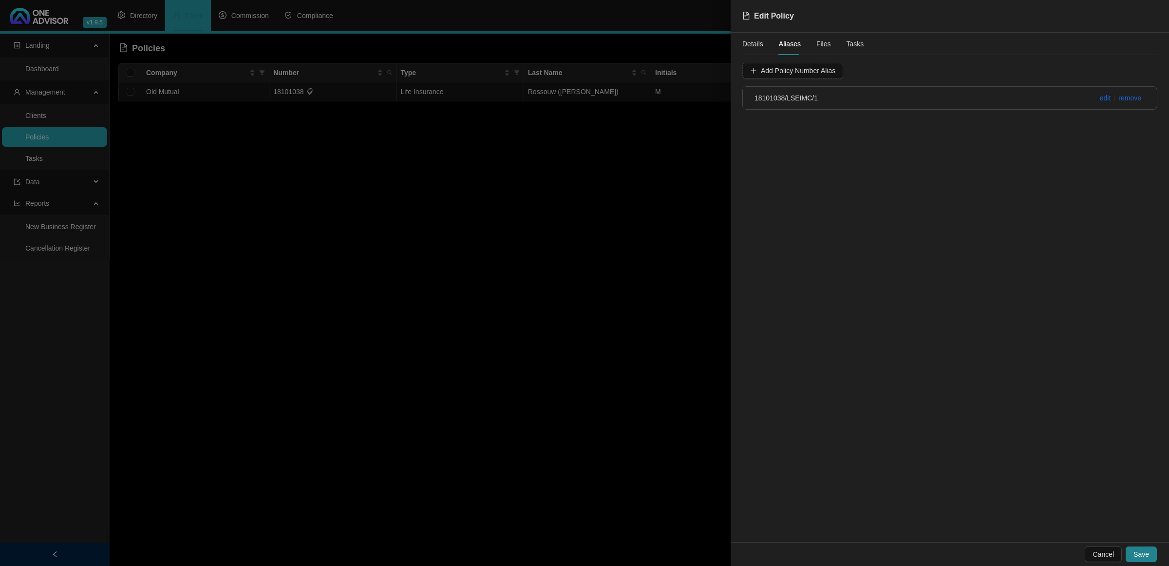
click at [821, 46] on span "Files" at bounding box center [824, 43] width 15 height 7
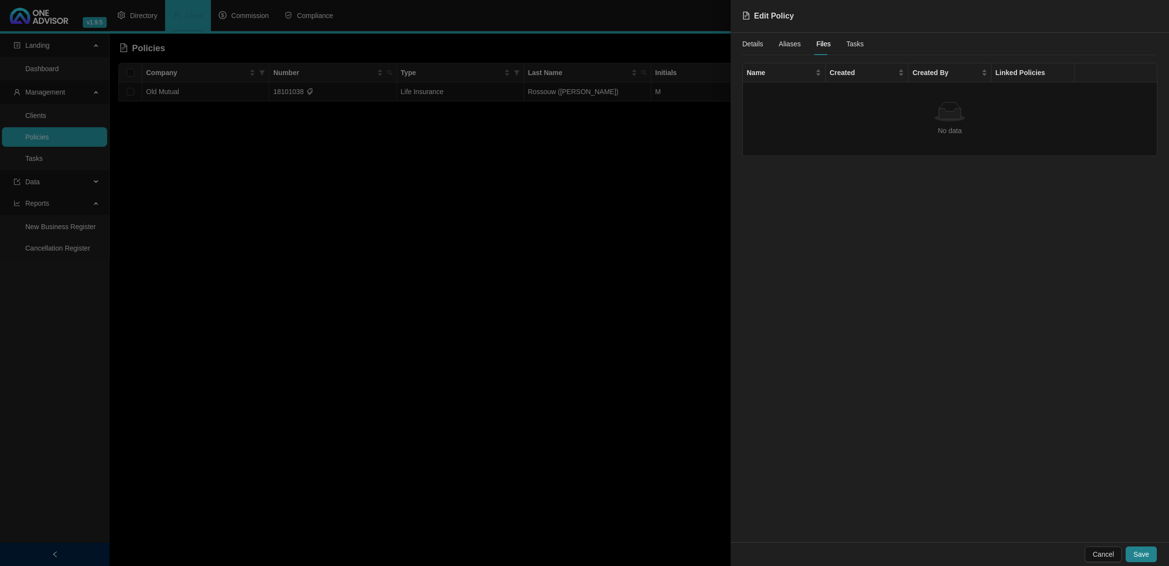
click at [754, 44] on span "Details" at bounding box center [753, 43] width 21 height 7
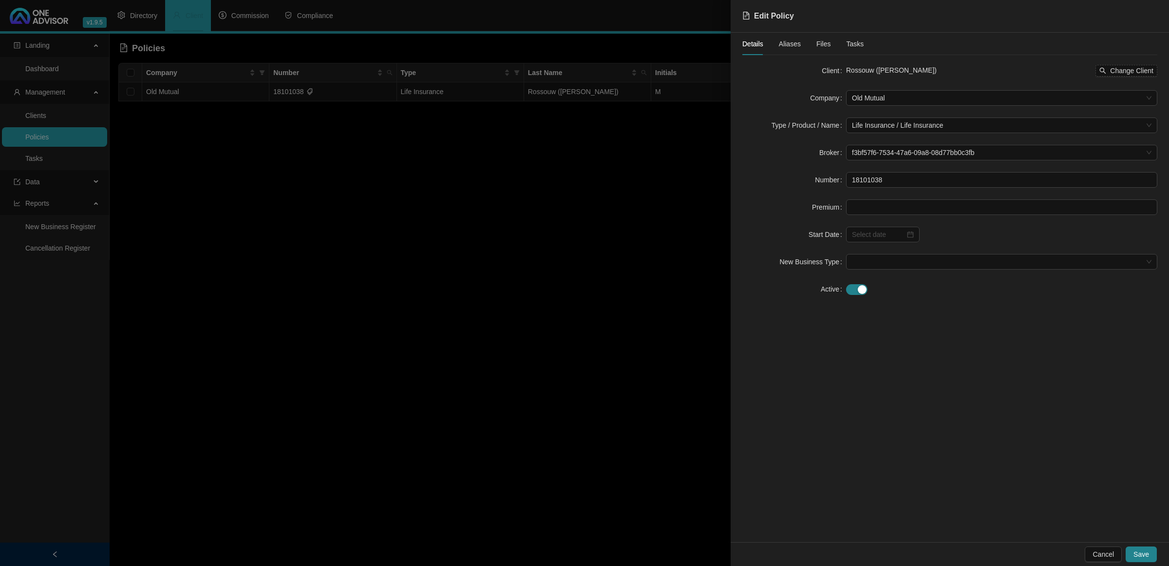
click at [632, 232] on div at bounding box center [584, 283] width 1169 height 566
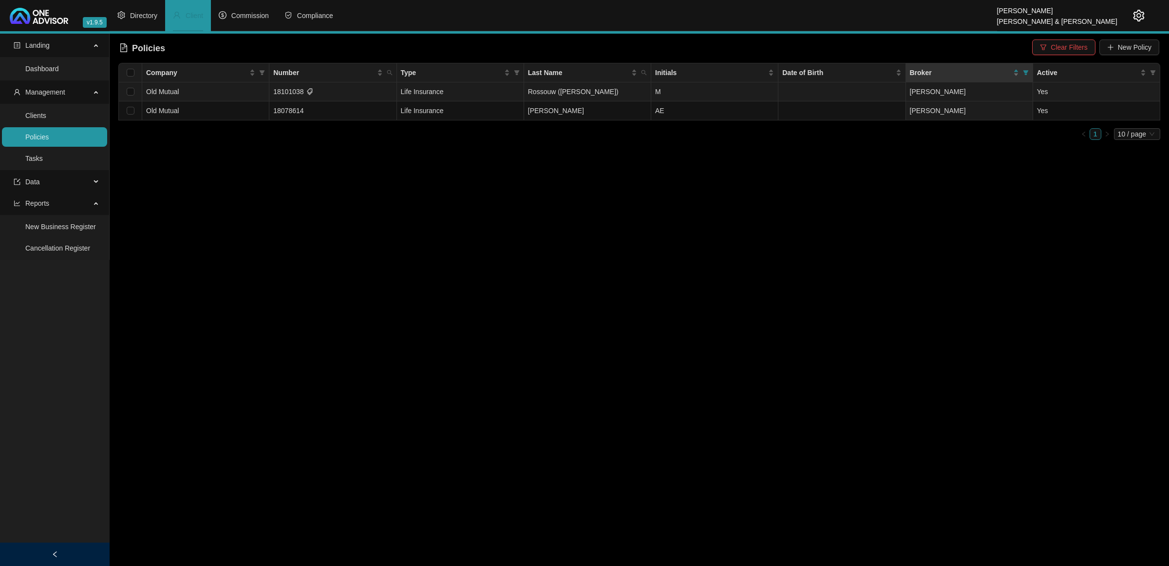
click at [554, 93] on td "Rossouw ([PERSON_NAME])" at bounding box center [587, 91] width 127 height 19
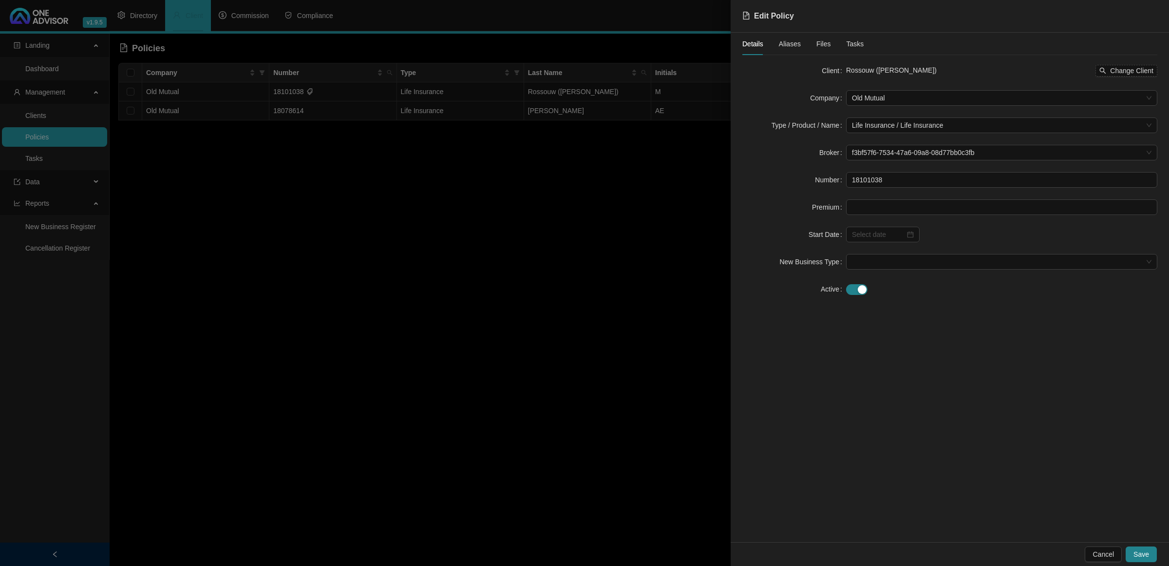
click at [547, 173] on div at bounding box center [584, 283] width 1169 height 566
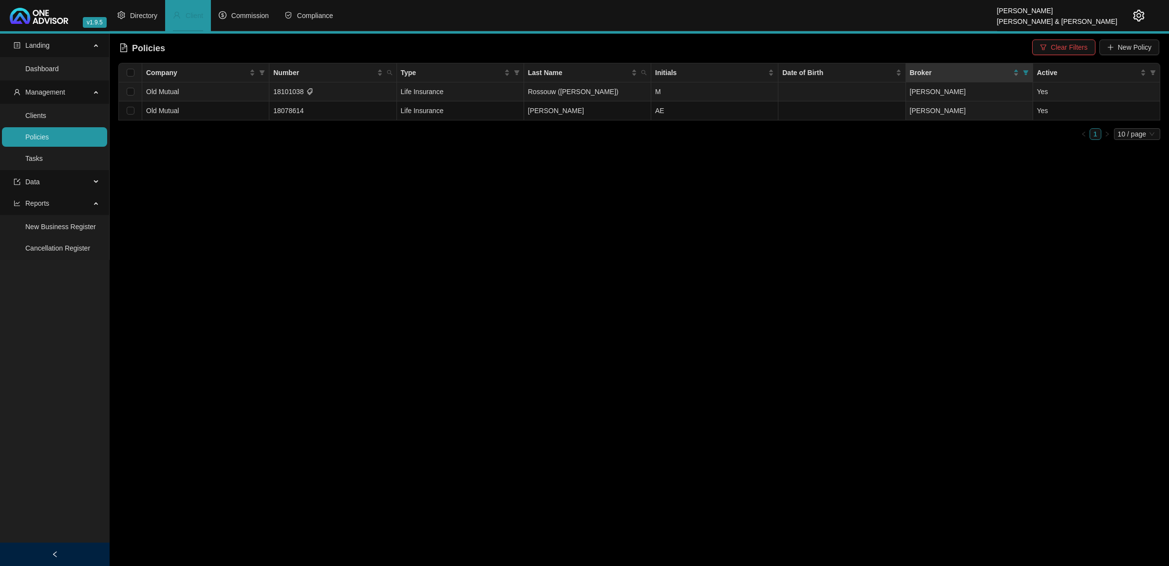
click at [337, 95] on td "18101038" at bounding box center [332, 91] width 127 height 19
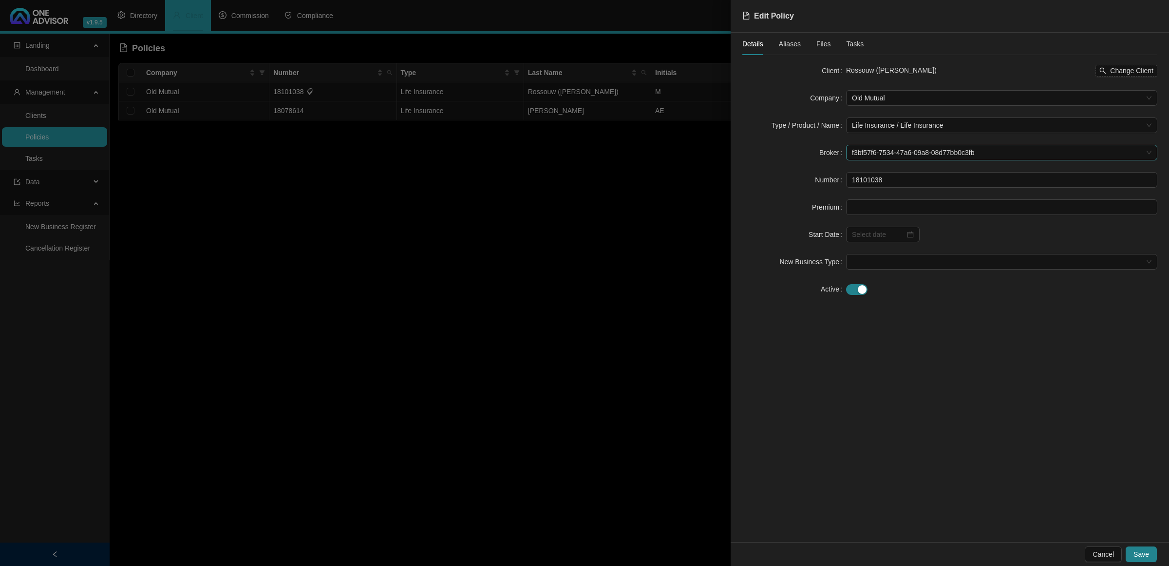
click at [822, 150] on span "f3bf57f6-7534-47a6-09a8-08d77bb0c3fb" at bounding box center [1002, 152] width 300 height 15
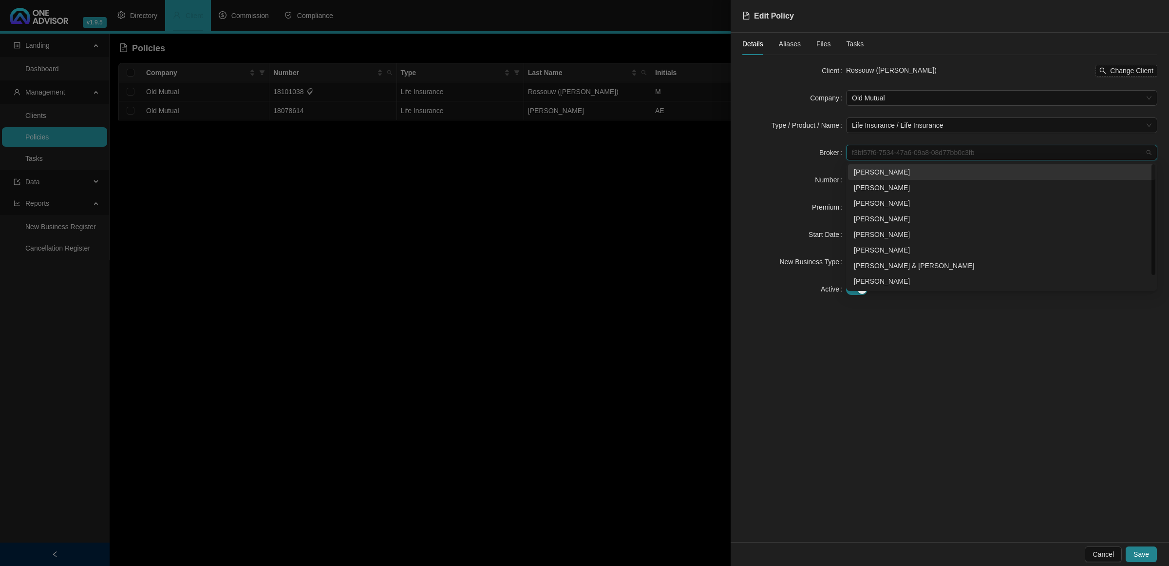
click at [822, 150] on span "f3bf57f6-7534-47a6-09a8-08d77bb0c3fb" at bounding box center [1002, 152] width 300 height 15
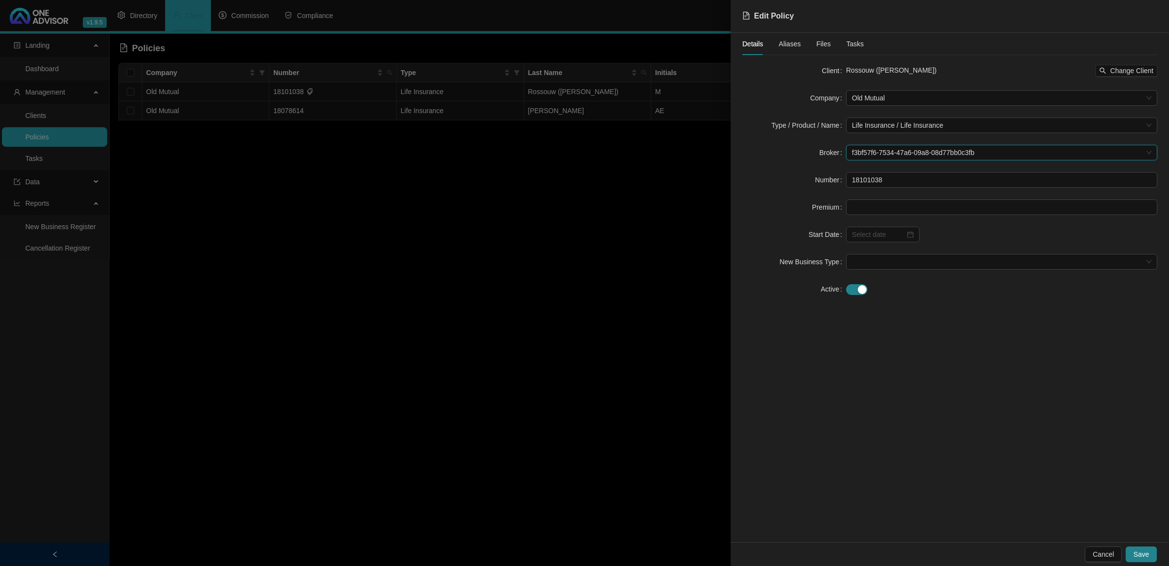
click at [653, 340] on div at bounding box center [584, 283] width 1169 height 566
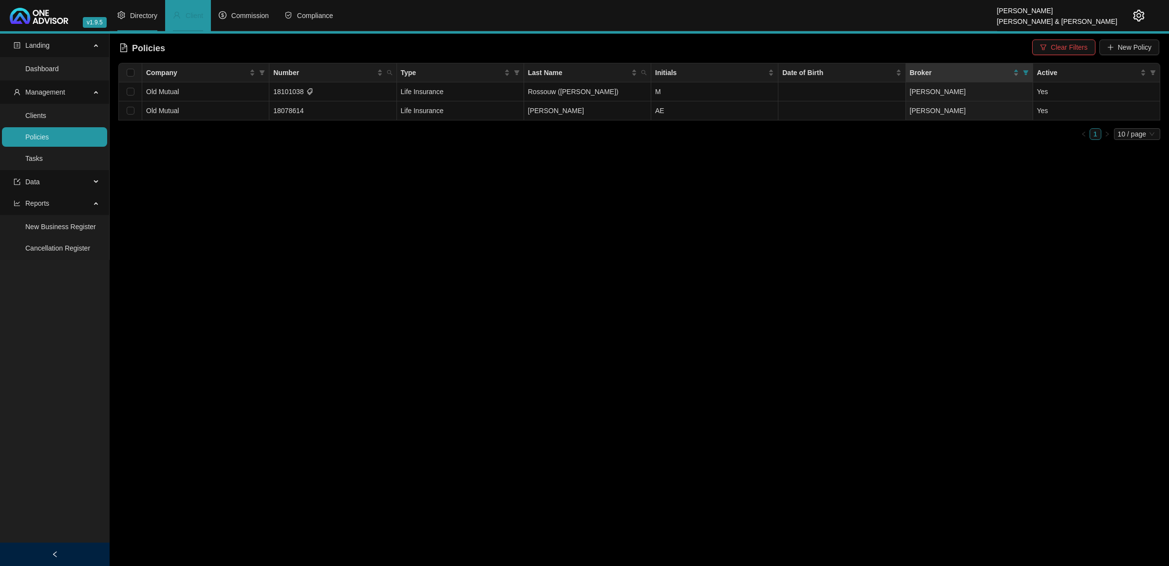
click at [142, 13] on span "Directory" at bounding box center [143, 16] width 27 height 8
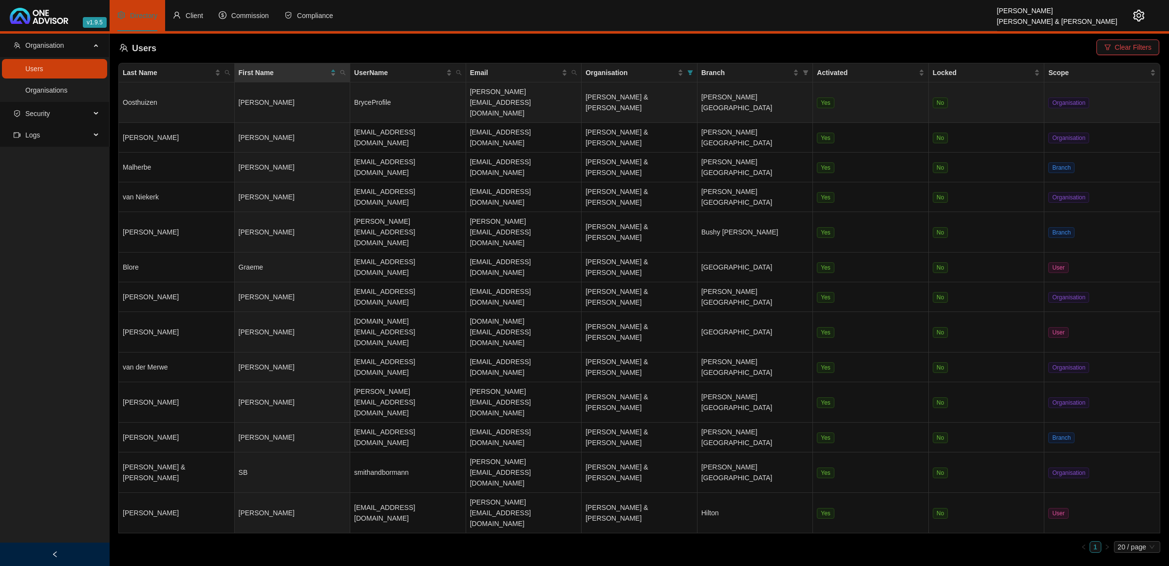
click at [266, 86] on td "[PERSON_NAME]" at bounding box center [293, 102] width 116 height 40
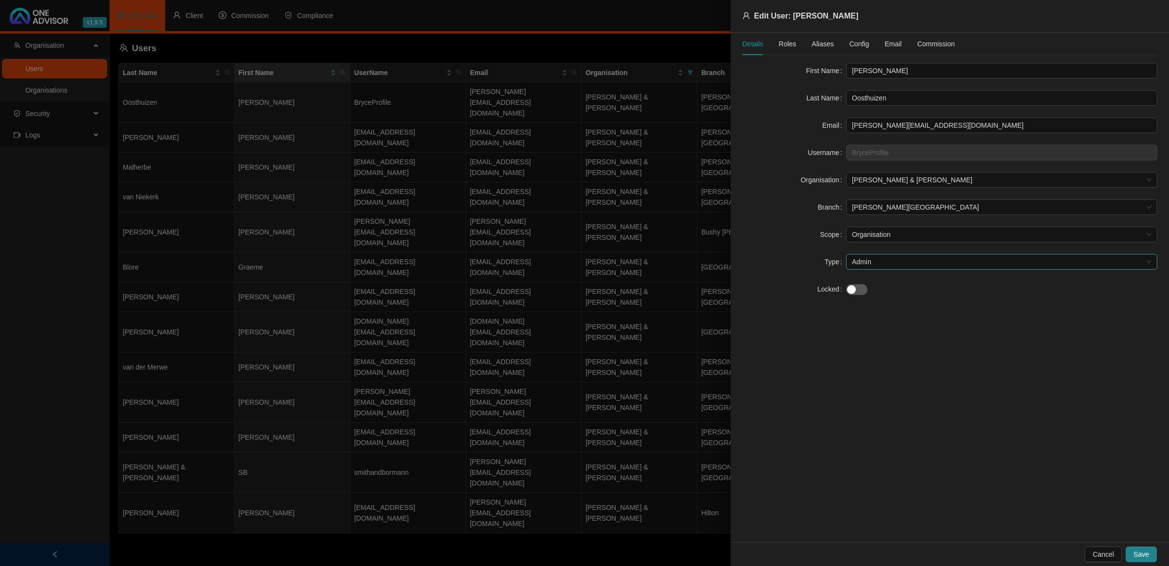
click at [822, 260] on span "Admin" at bounding box center [1002, 261] width 300 height 15
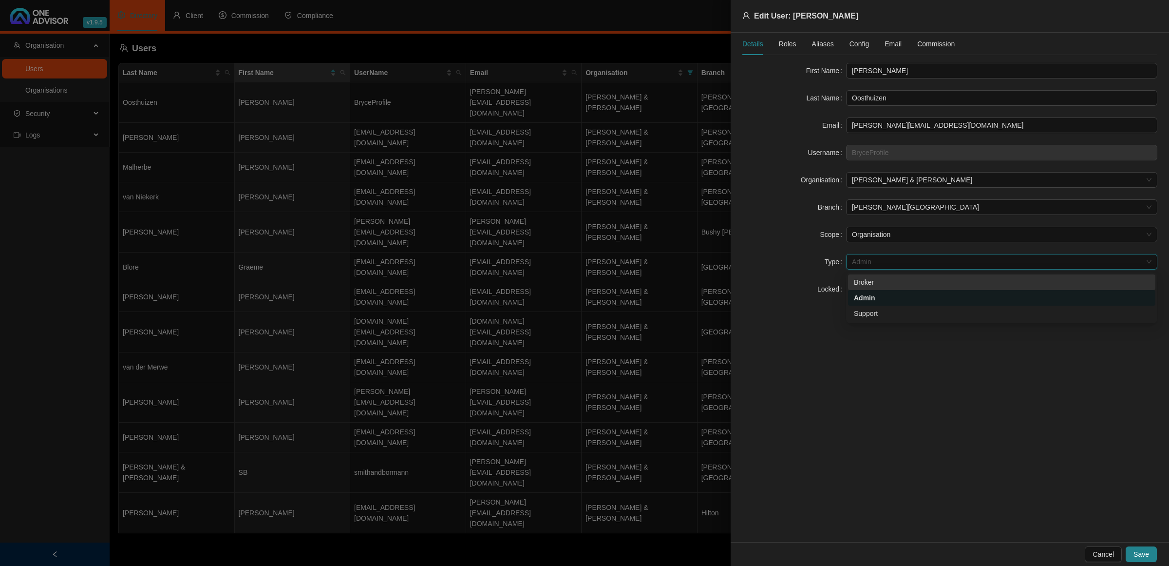
click at [822, 285] on div "Broker" at bounding box center [1002, 282] width 296 height 11
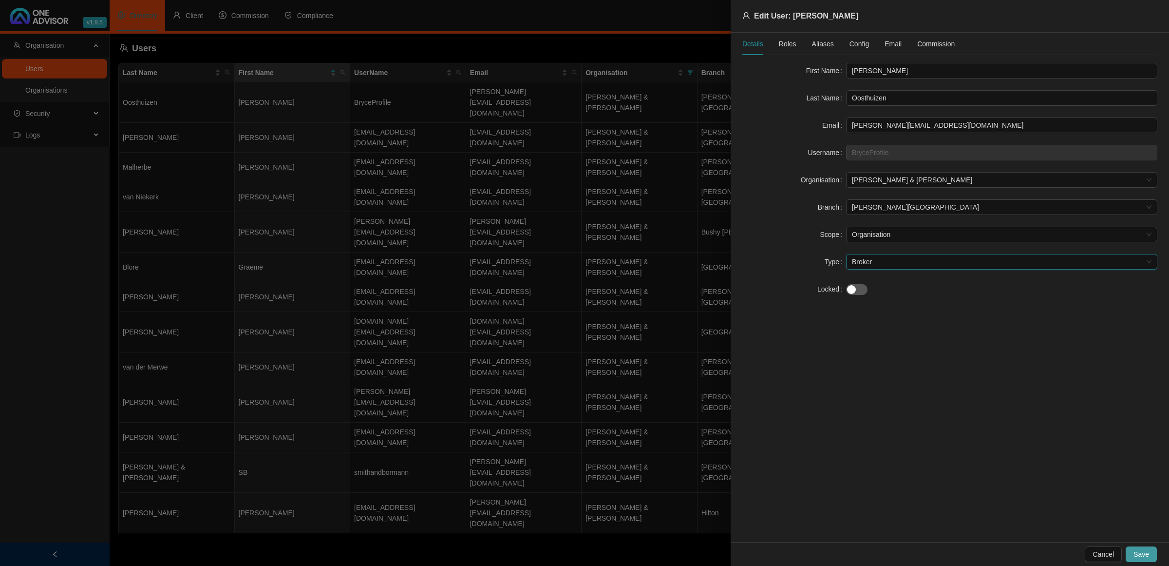
click at [822, 366] on span "Save" at bounding box center [1142, 554] width 16 height 11
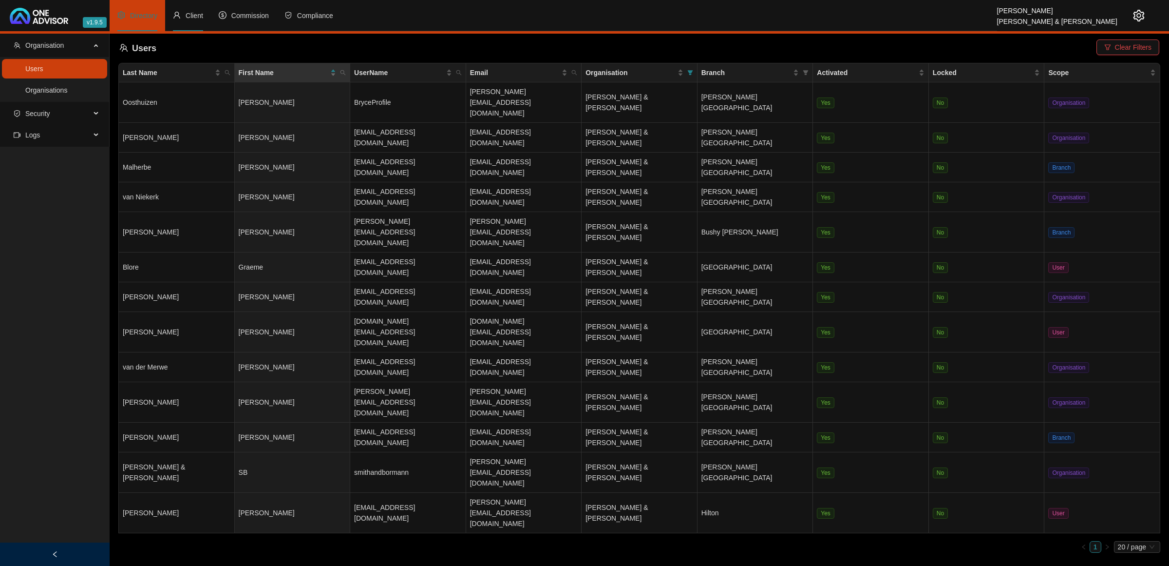
click at [195, 18] on span "Client" at bounding box center [195, 16] width 18 height 8
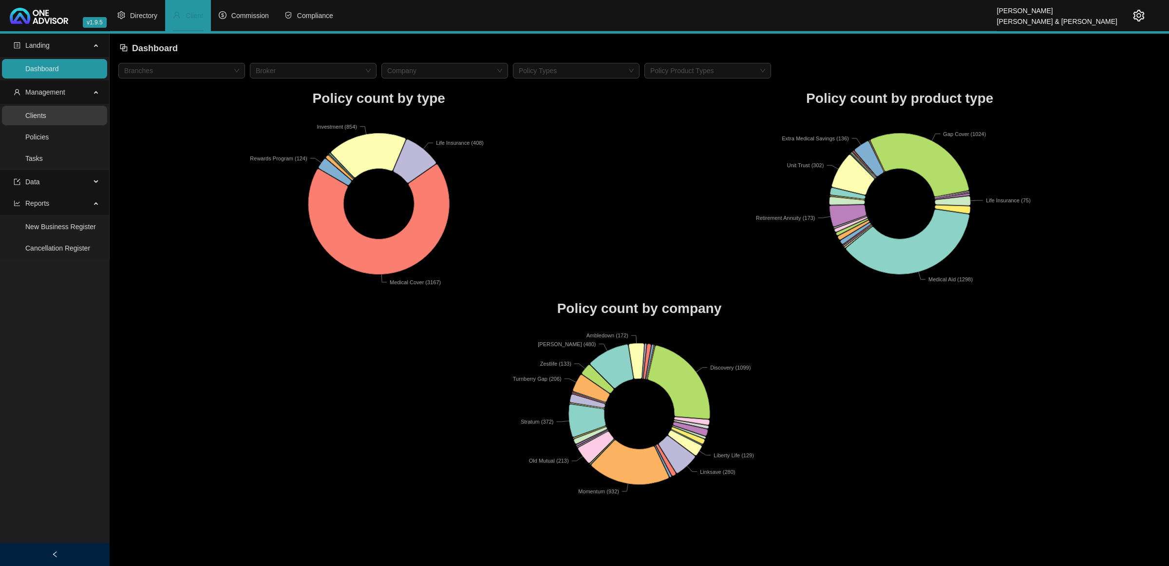
click at [46, 112] on link "Clients" at bounding box center [35, 116] width 21 height 8
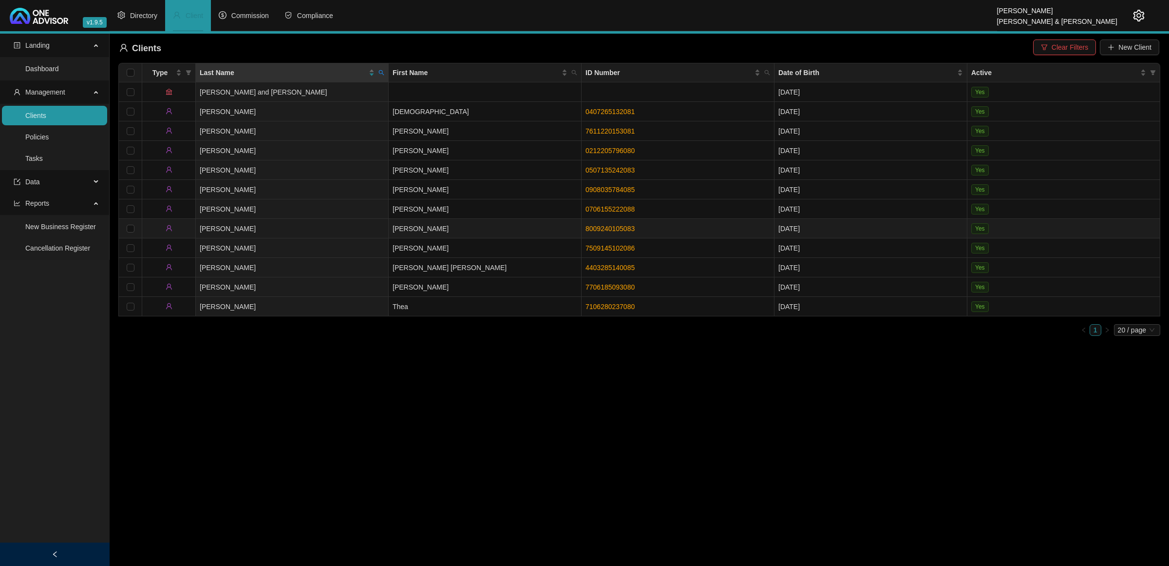
click at [597, 229] on link "8009240105083" at bounding box center [610, 229] width 49 height 8
click at [528, 230] on td "[PERSON_NAME]" at bounding box center [485, 228] width 193 height 19
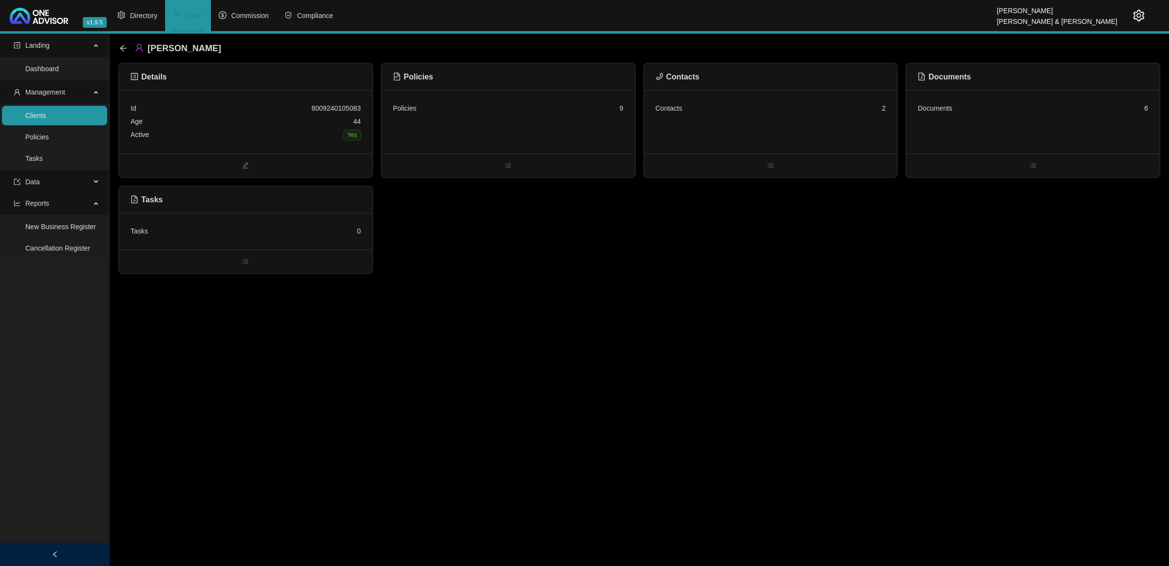
click at [787, 119] on div "Contacts 2" at bounding box center [771, 121] width 254 height 63
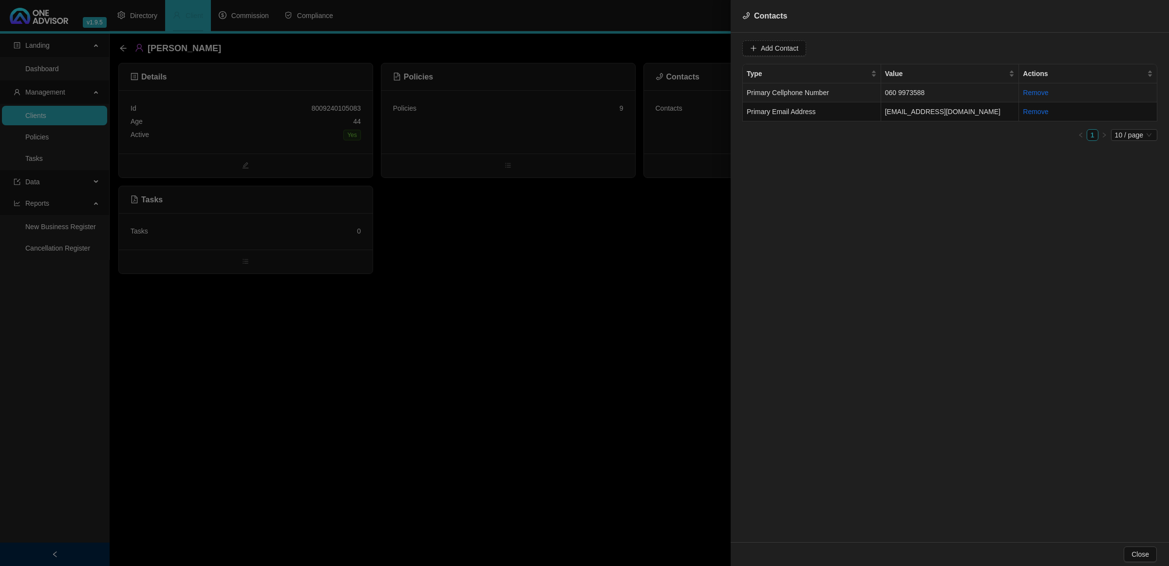
click at [819, 89] on span "Primary Cellphone Number" at bounding box center [788, 93] width 82 height 8
drag, startPoint x: 820, startPoint y: 50, endPoint x: 729, endPoint y: 48, distance: 91.1
click at [729, 48] on div "Contacts Value [PHONE_NUMBER] Type Primary Cellphone Number Cancel Update Conta…" at bounding box center [584, 283] width 1169 height 566
click at [822, 107] on td "[EMAIL_ADDRESS][DOMAIN_NAME]" at bounding box center [950, 111] width 138 height 19
drag, startPoint x: 848, startPoint y: 46, endPoint x: 737, endPoint y: 47, distance: 111.6
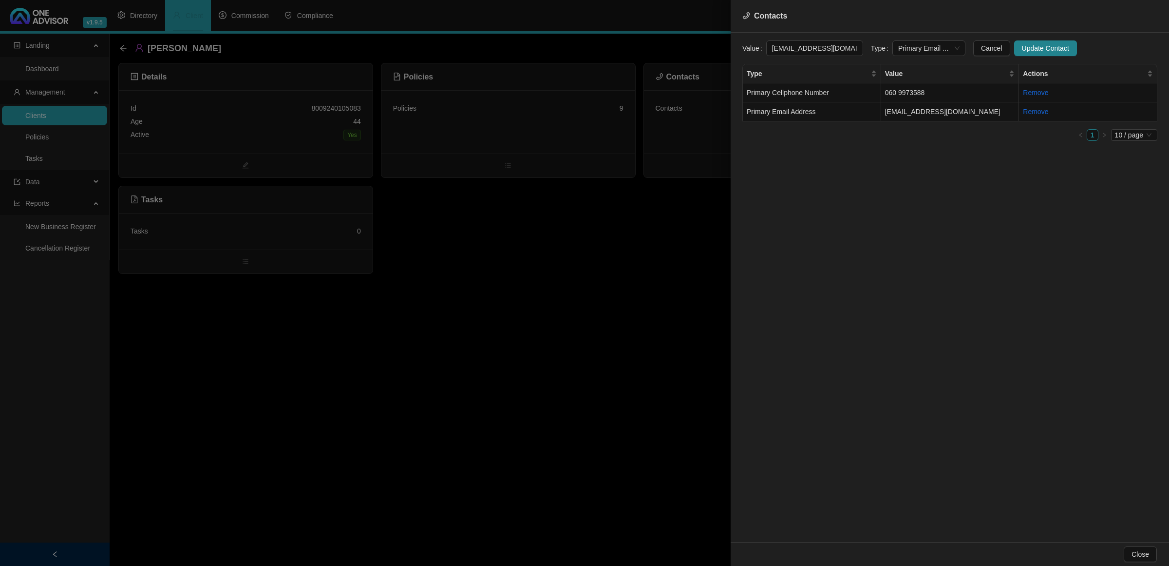
click at [737, 47] on div "Value [EMAIL_ADDRESS][DOMAIN_NAME] Type Primary Email Address Cancel Update Con…" at bounding box center [950, 287] width 438 height 509
click at [120, 48] on div at bounding box center [584, 283] width 1169 height 566
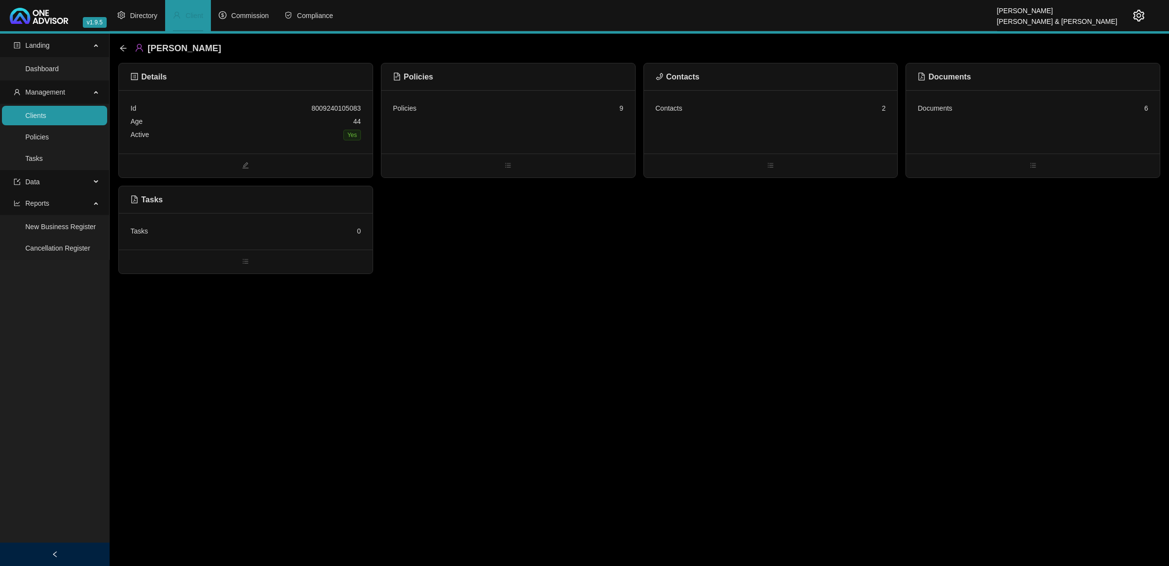
click at [120, 48] on icon "arrow-left" at bounding box center [123, 48] width 6 height 6
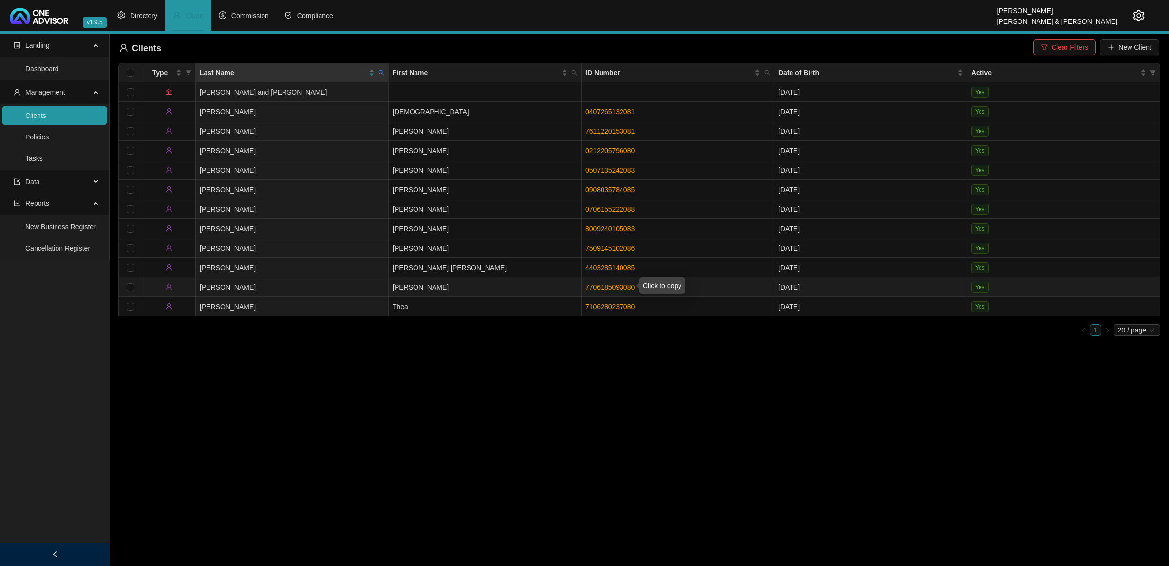
click at [602, 286] on link "7706185093080" at bounding box center [610, 287] width 49 height 8
click at [303, 285] on td "[PERSON_NAME]" at bounding box center [292, 286] width 193 height 19
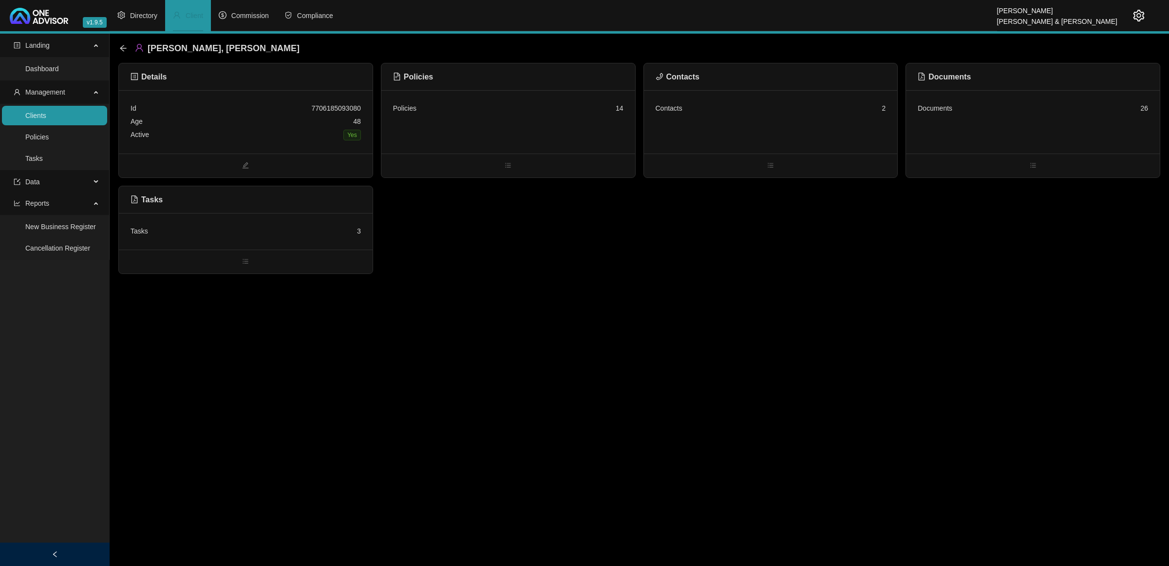
click at [298, 152] on div "Id 7706185093080 Age [DEMOGRAPHIC_DATA] Active Yes" at bounding box center [246, 121] width 254 height 63
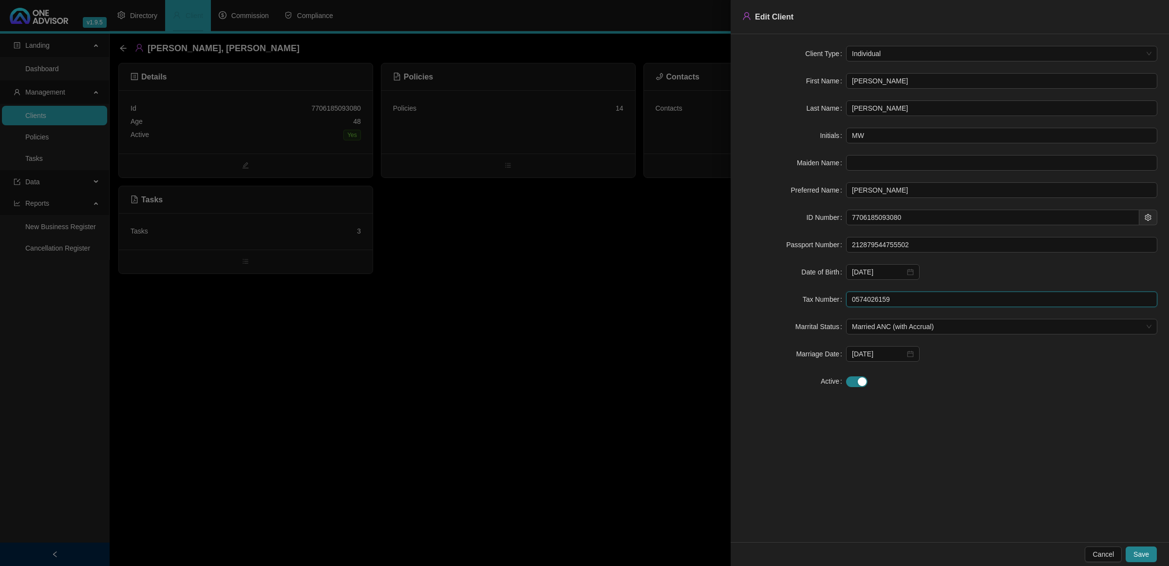
drag, startPoint x: 905, startPoint y: 300, endPoint x: 839, endPoint y: 303, distance: 65.8
click at [822, 303] on div "Tax Number 0574026159" at bounding box center [950, 299] width 415 height 16
click at [474, 325] on div at bounding box center [584, 283] width 1169 height 566
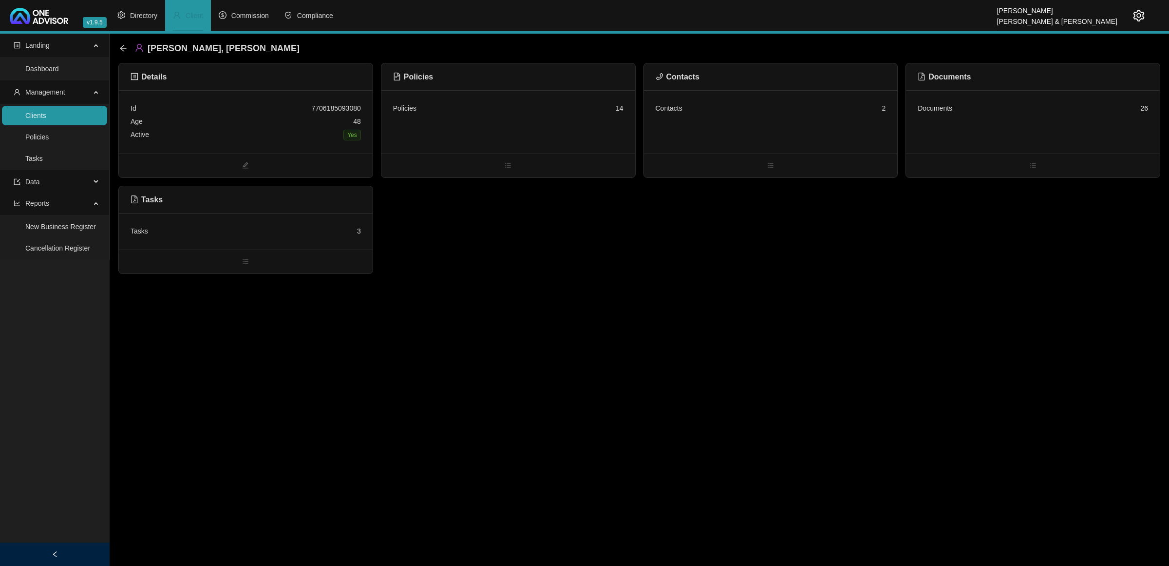
click at [822, 15] on icon "setting" at bounding box center [1139, 16] width 11 height 12
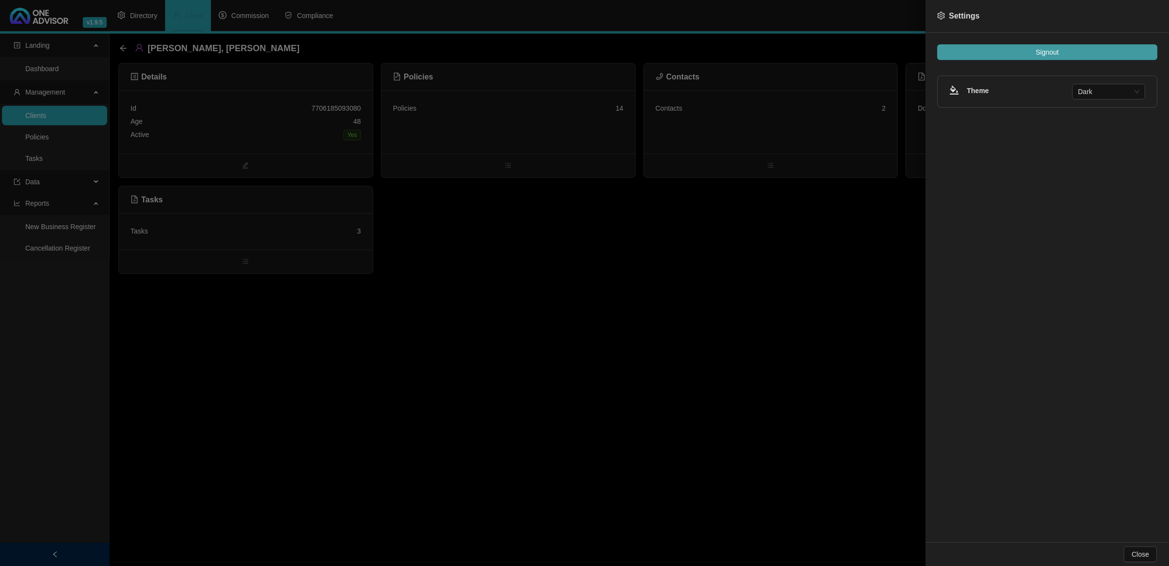
click at [822, 57] on button "Signout" at bounding box center [1047, 52] width 220 height 16
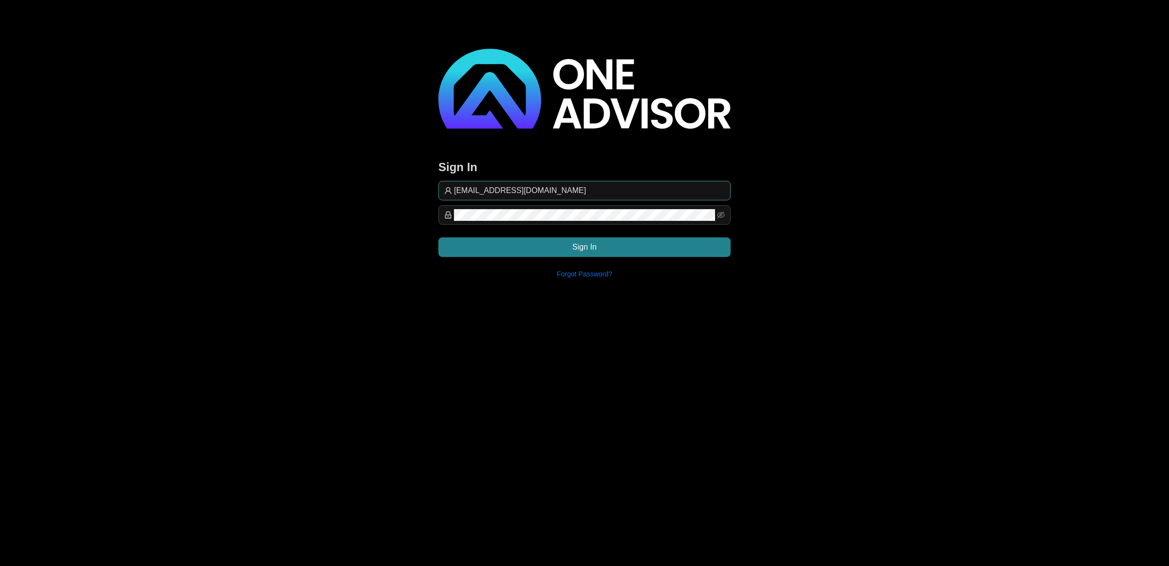
click at [603, 191] on input "[EMAIL_ADDRESS][DOMAIN_NAME]" at bounding box center [589, 191] width 271 height 12
type input "support@hvmws"
click at [629, 246] on button "Sign In" at bounding box center [584, 246] width 292 height 19
